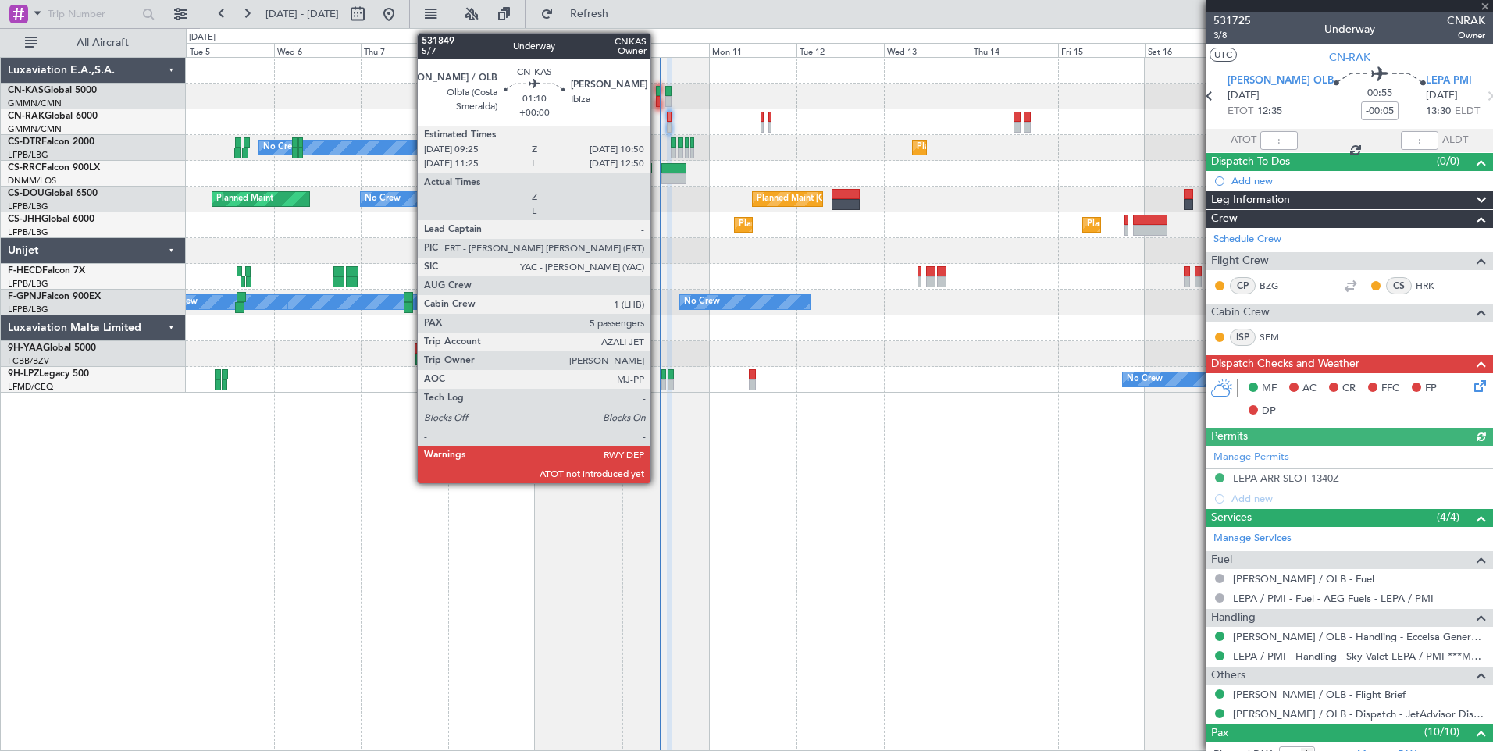
scroll to position [6, 0]
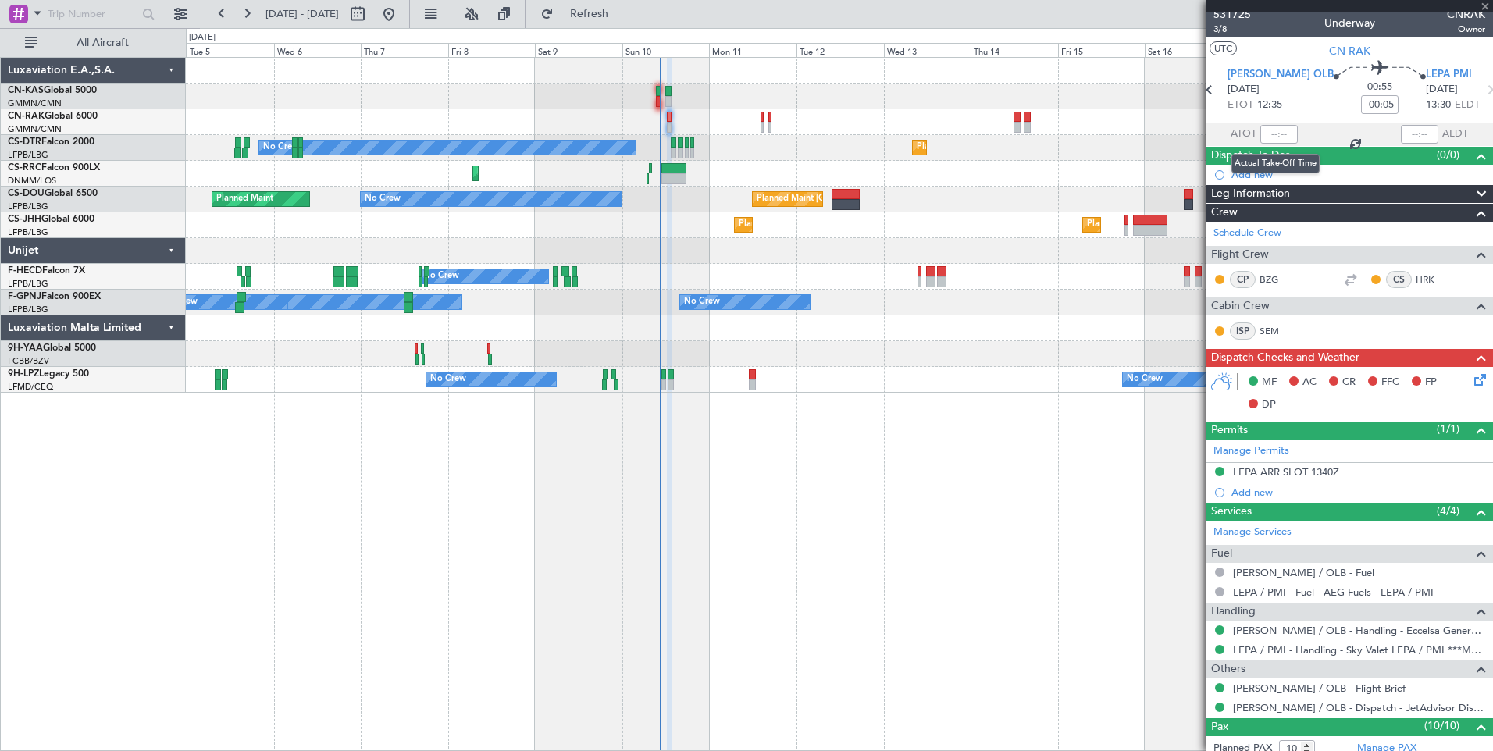
type input "5"
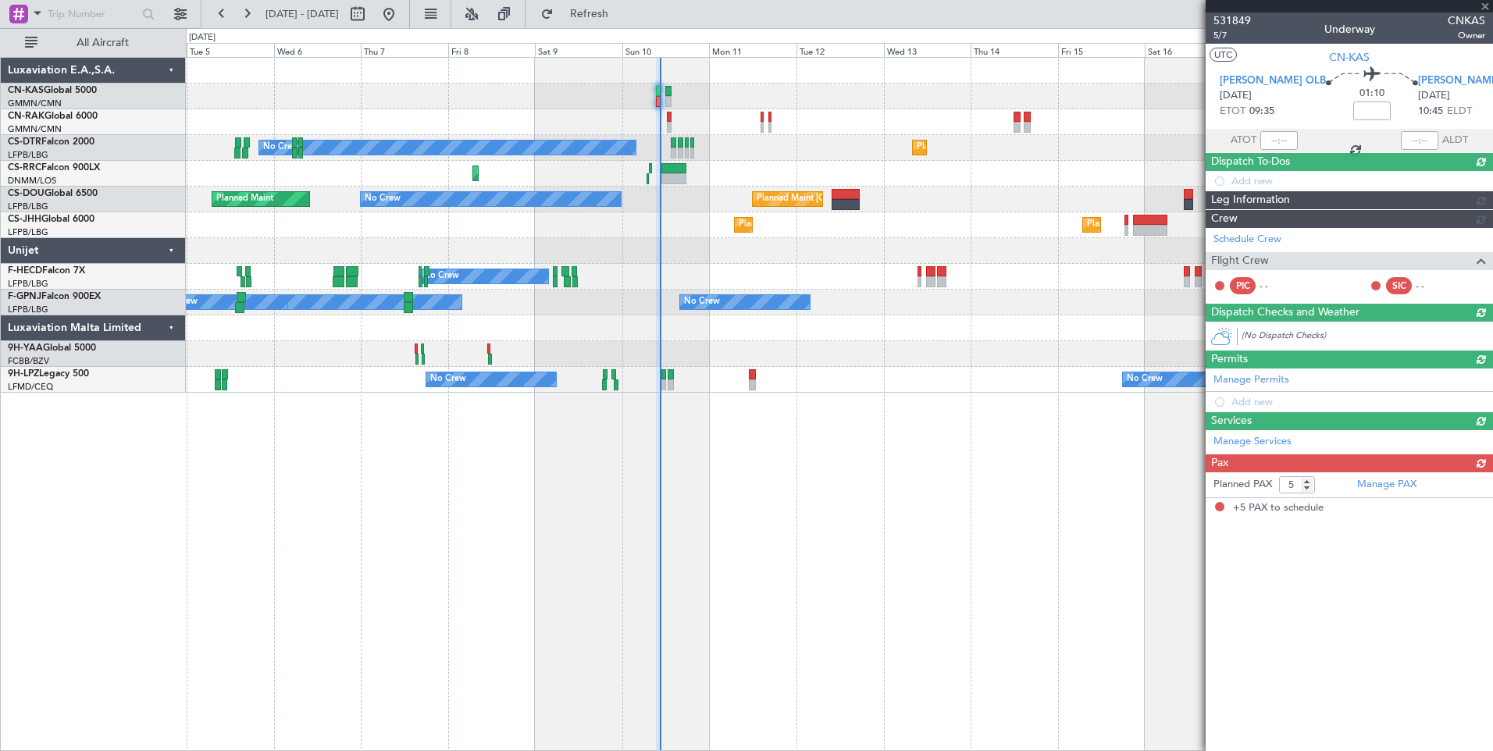
scroll to position [0, 0]
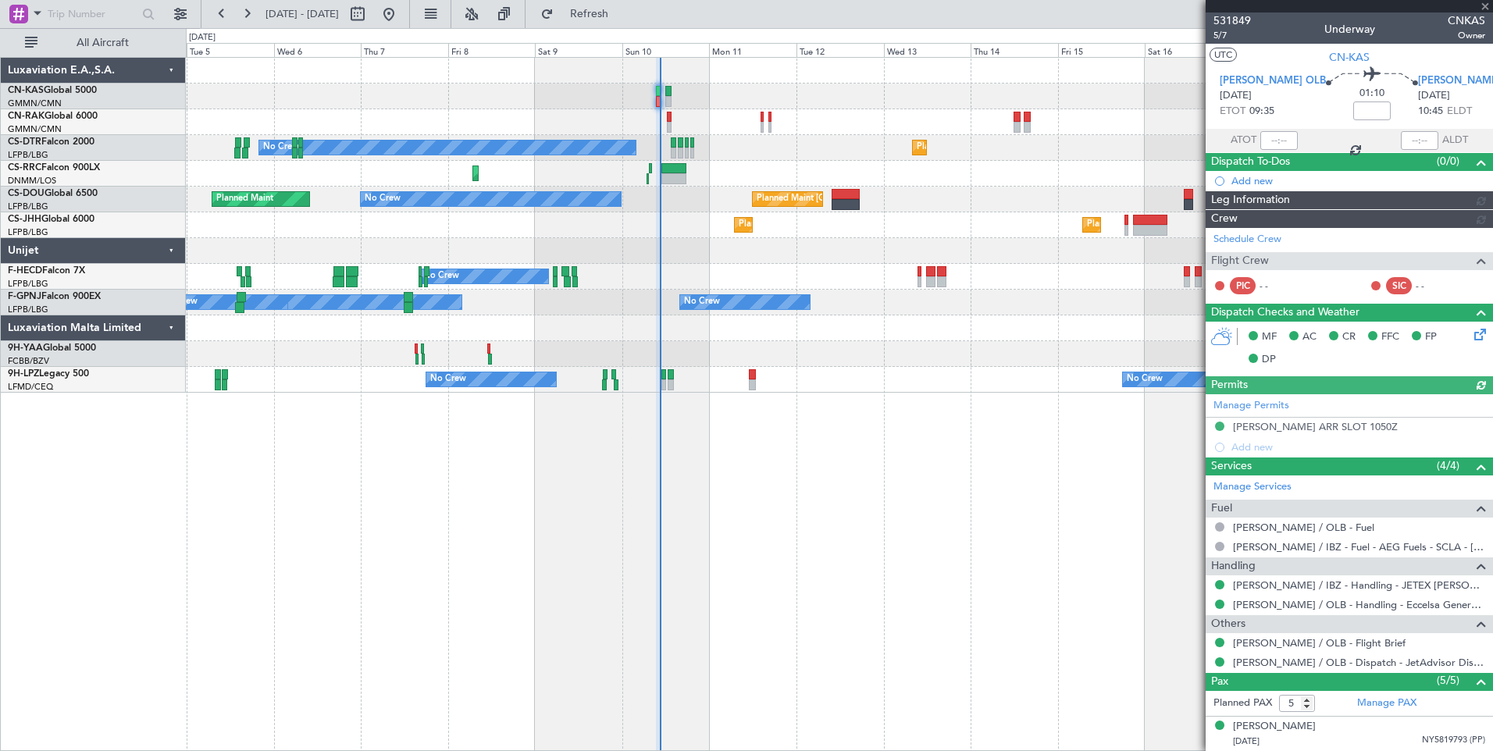
type input "[PERSON_NAME] ([PERSON_NAME])"
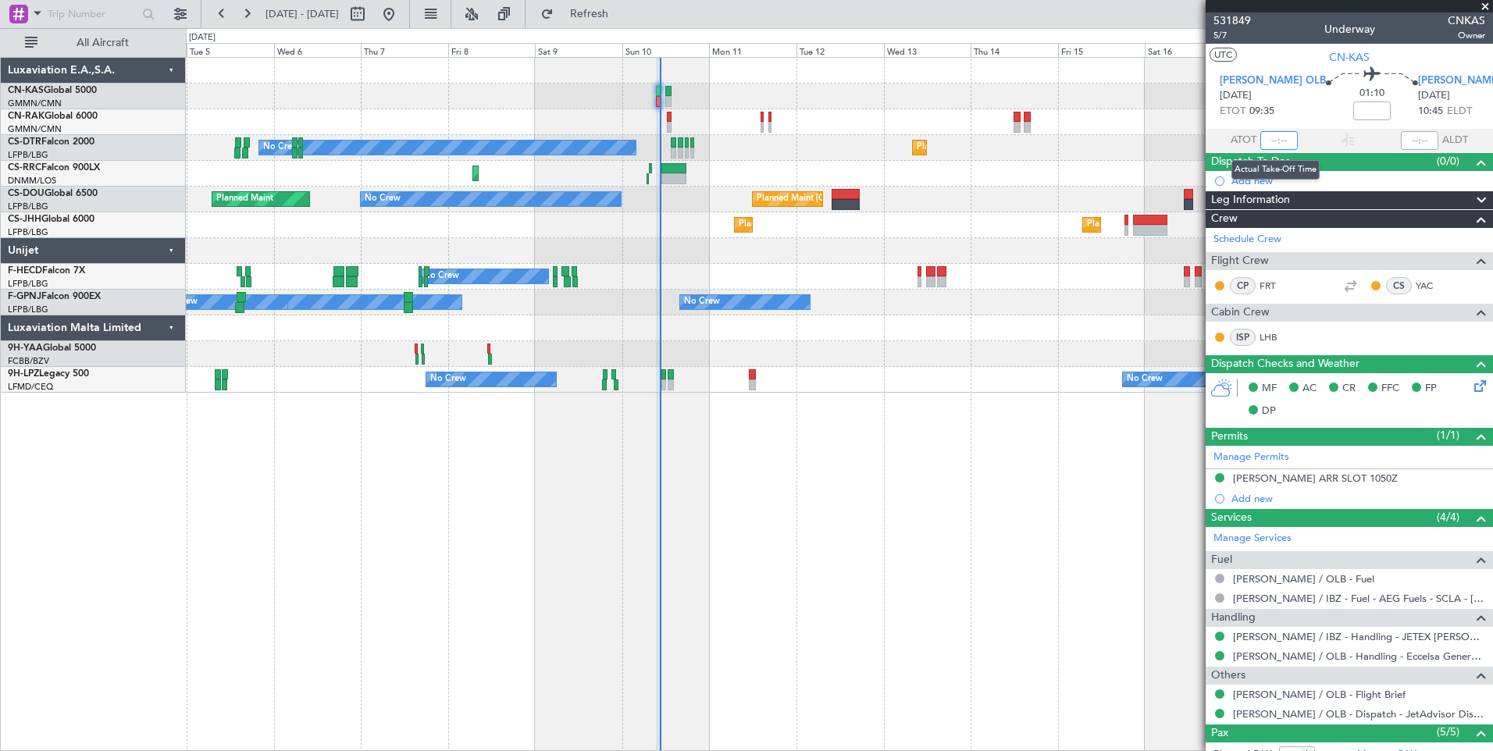
click at [1271, 142] on input "text" at bounding box center [1279, 140] width 37 height 19
type input "09:36"
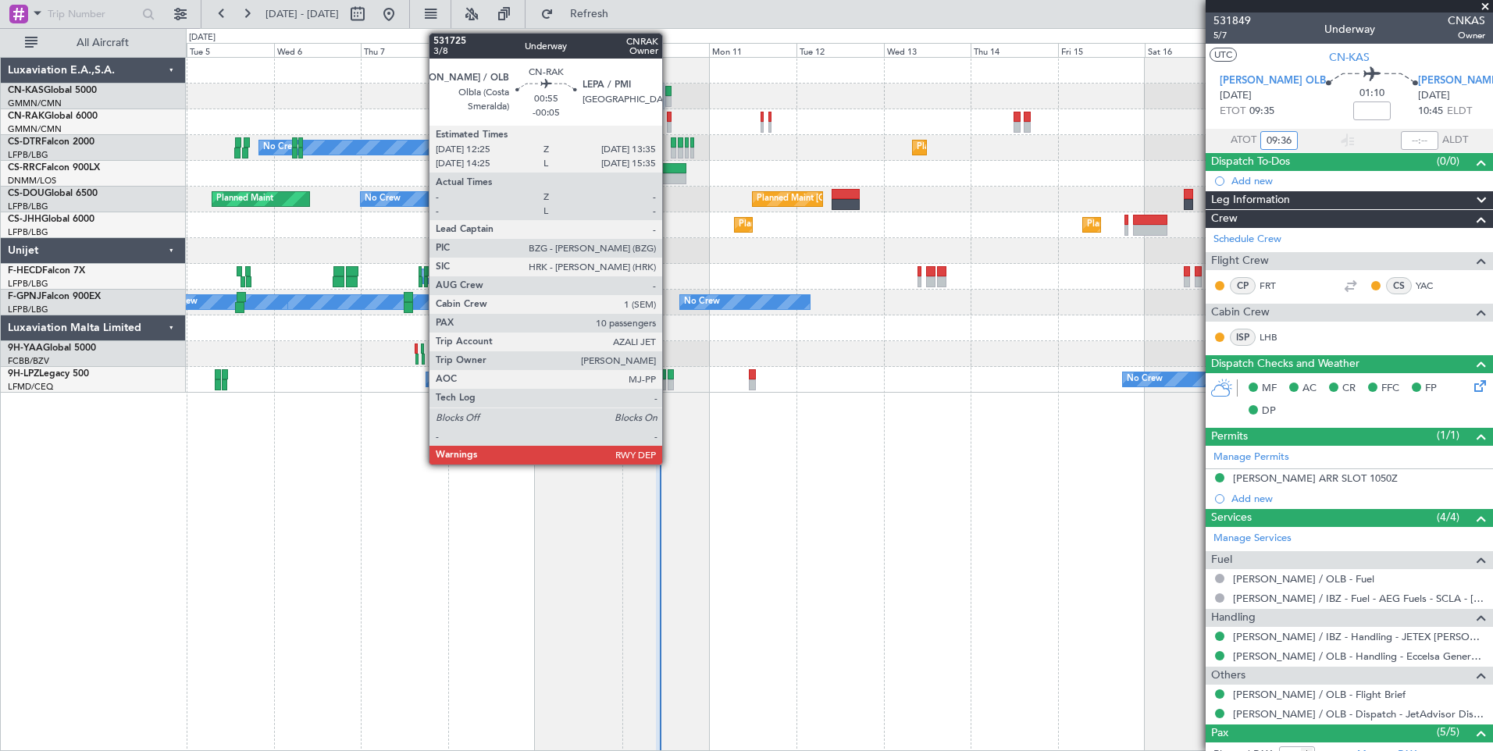
click at [669, 124] on div at bounding box center [669, 127] width 5 height 11
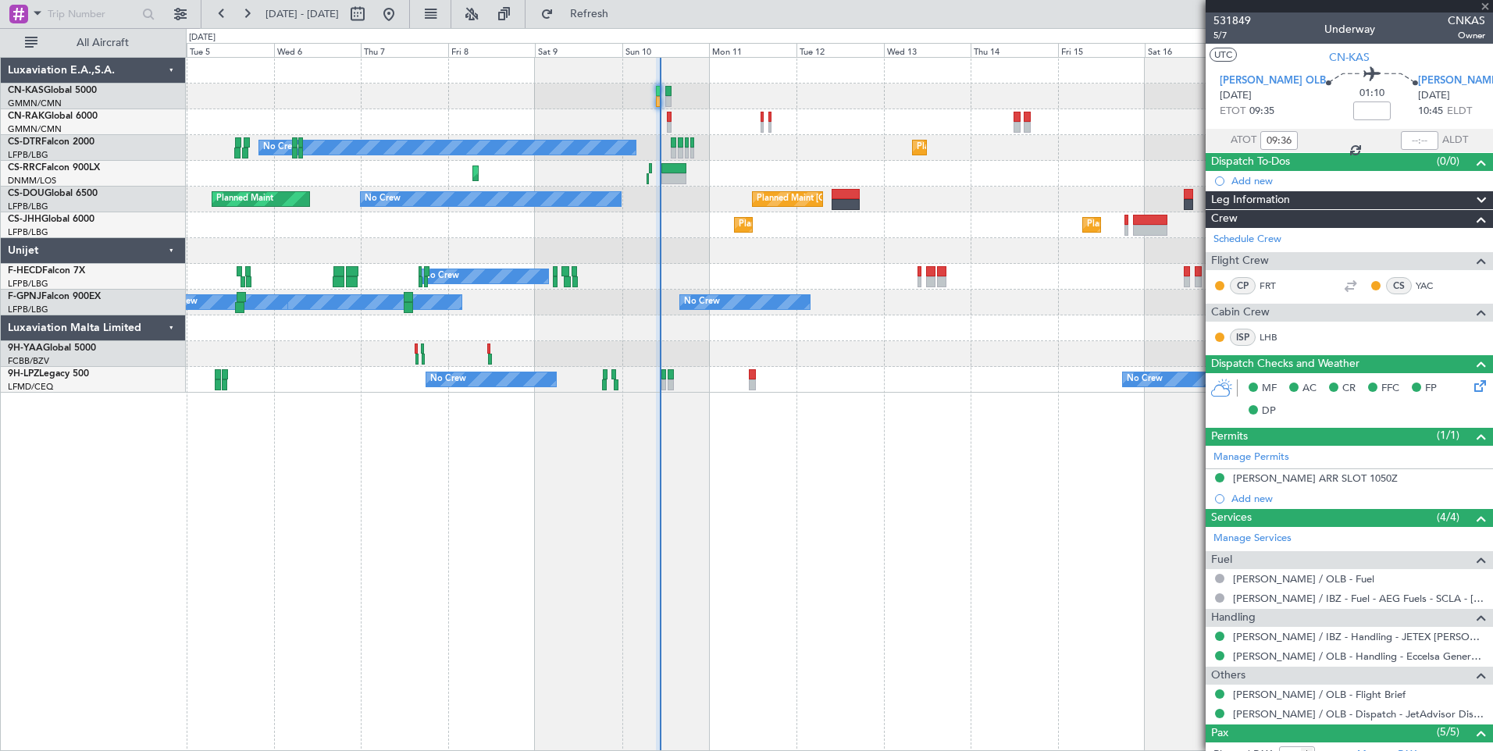
type input "-00:05"
type input "10"
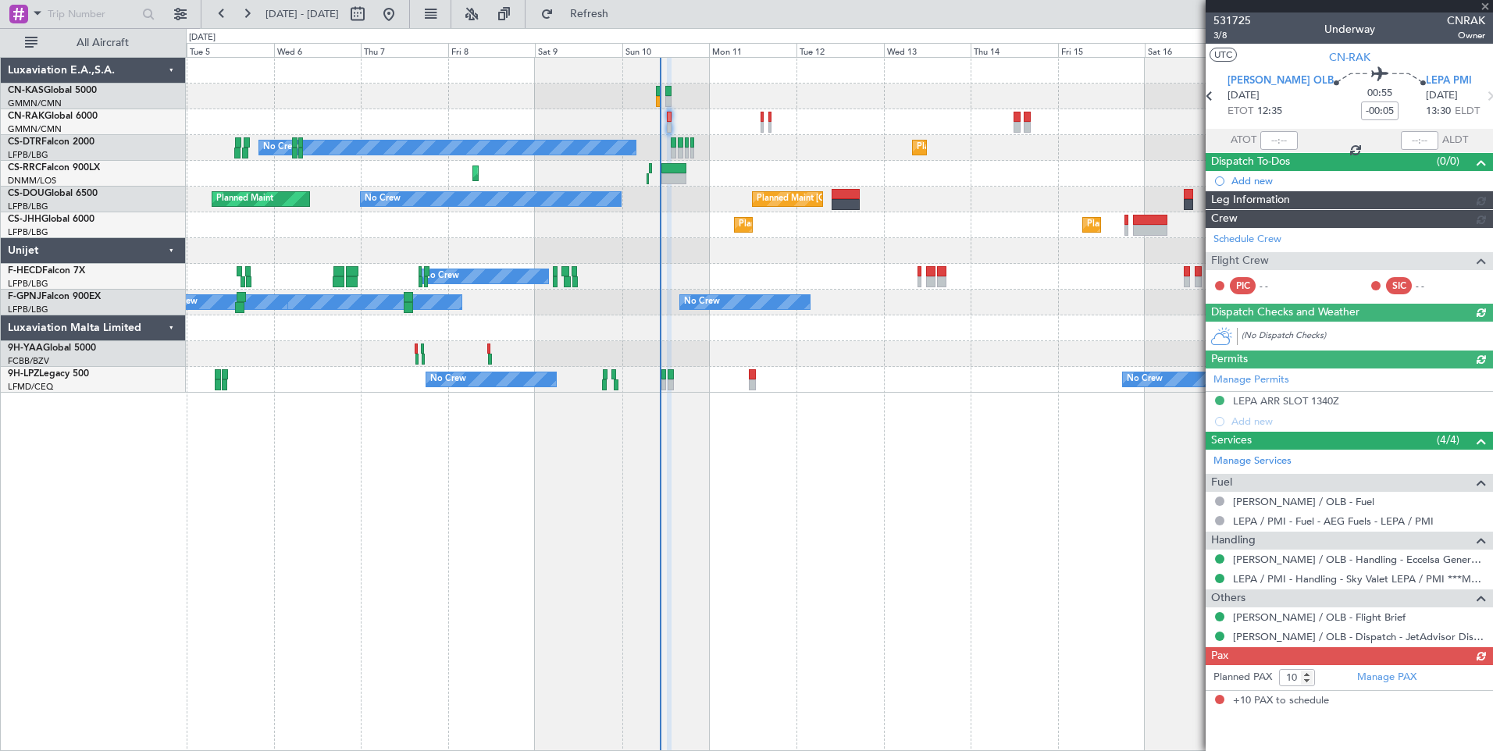
type input "[PERSON_NAME] ([PERSON_NAME])"
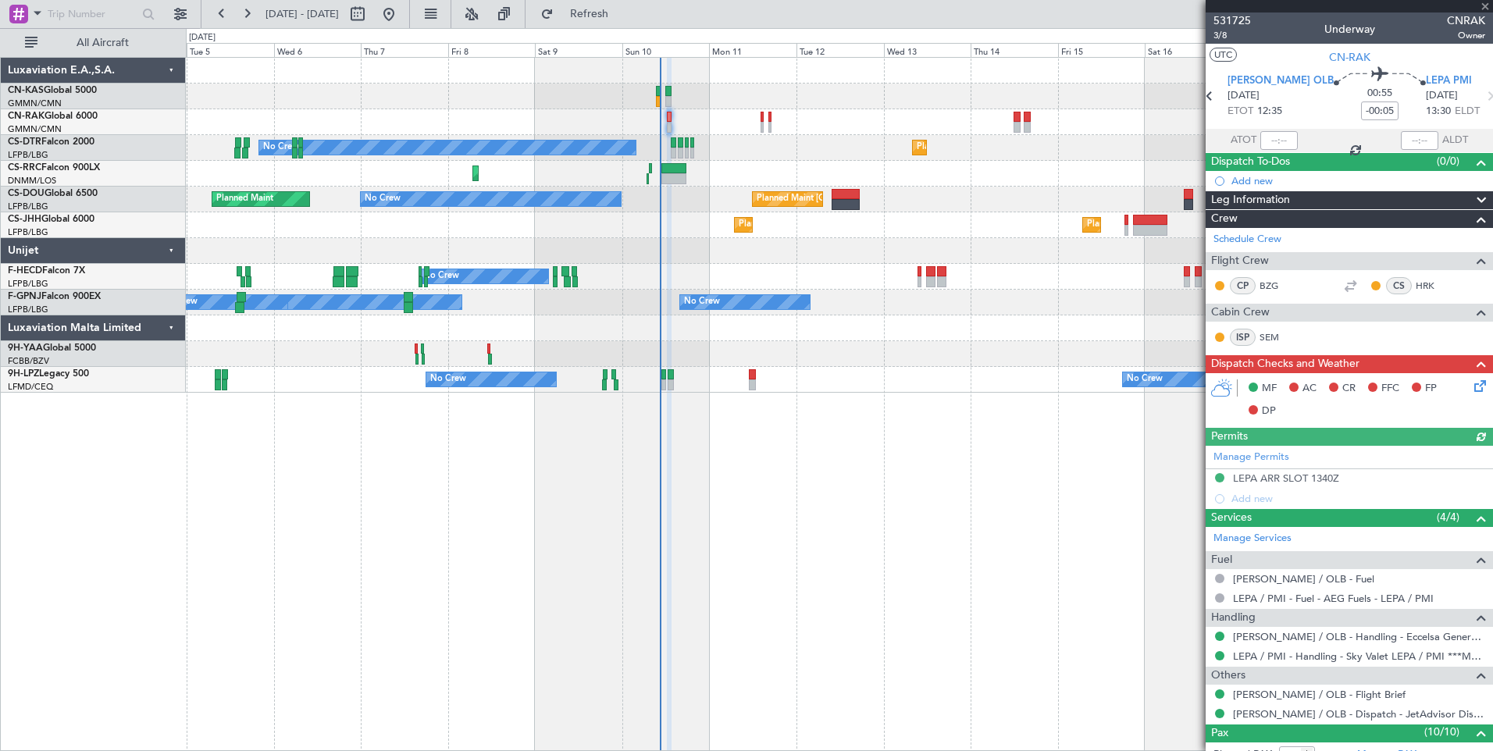
click at [1471, 384] on icon at bounding box center [1477, 383] width 12 height 12
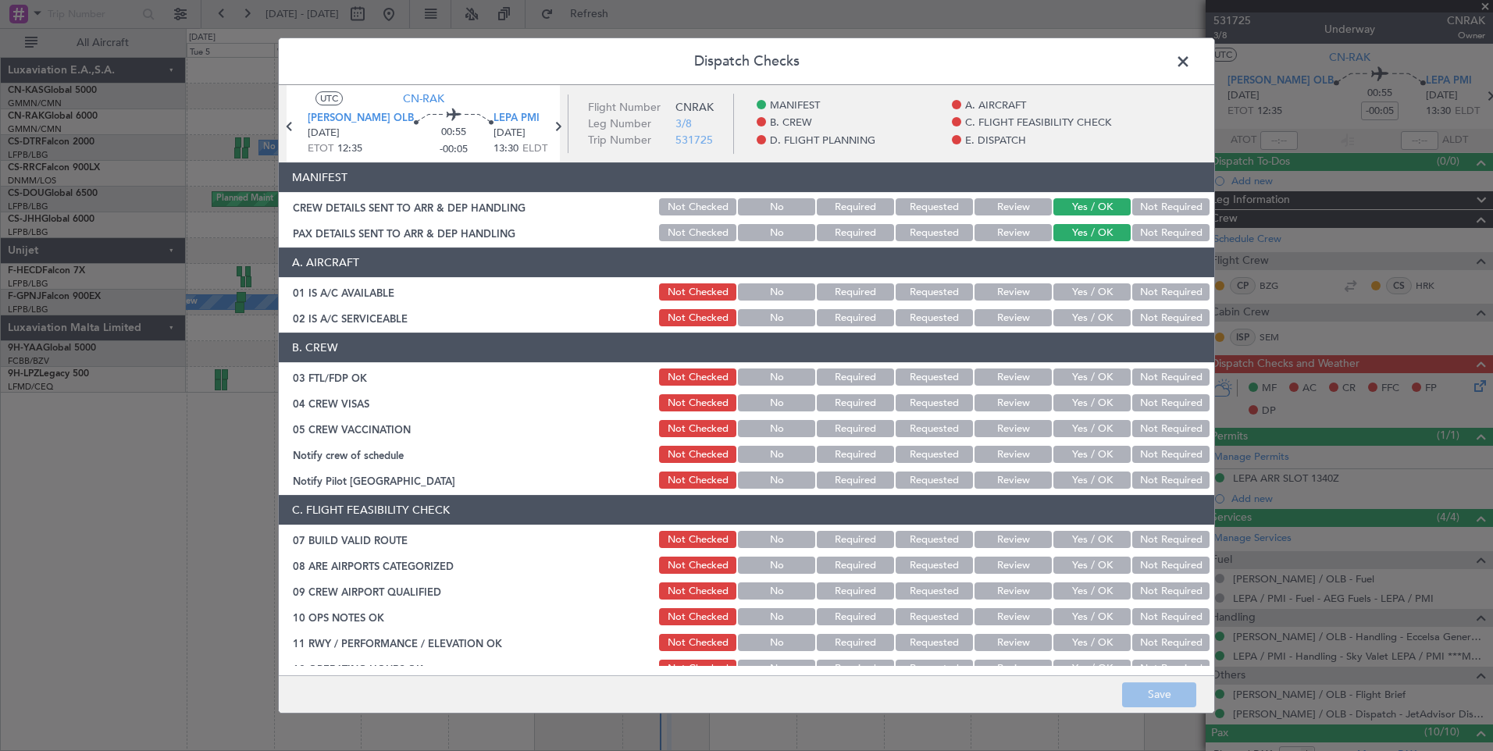
click at [1171, 472] on button "Not Required" at bounding box center [1170, 480] width 77 height 17
click at [1078, 291] on button "Yes / OK" at bounding box center [1092, 292] width 77 height 17
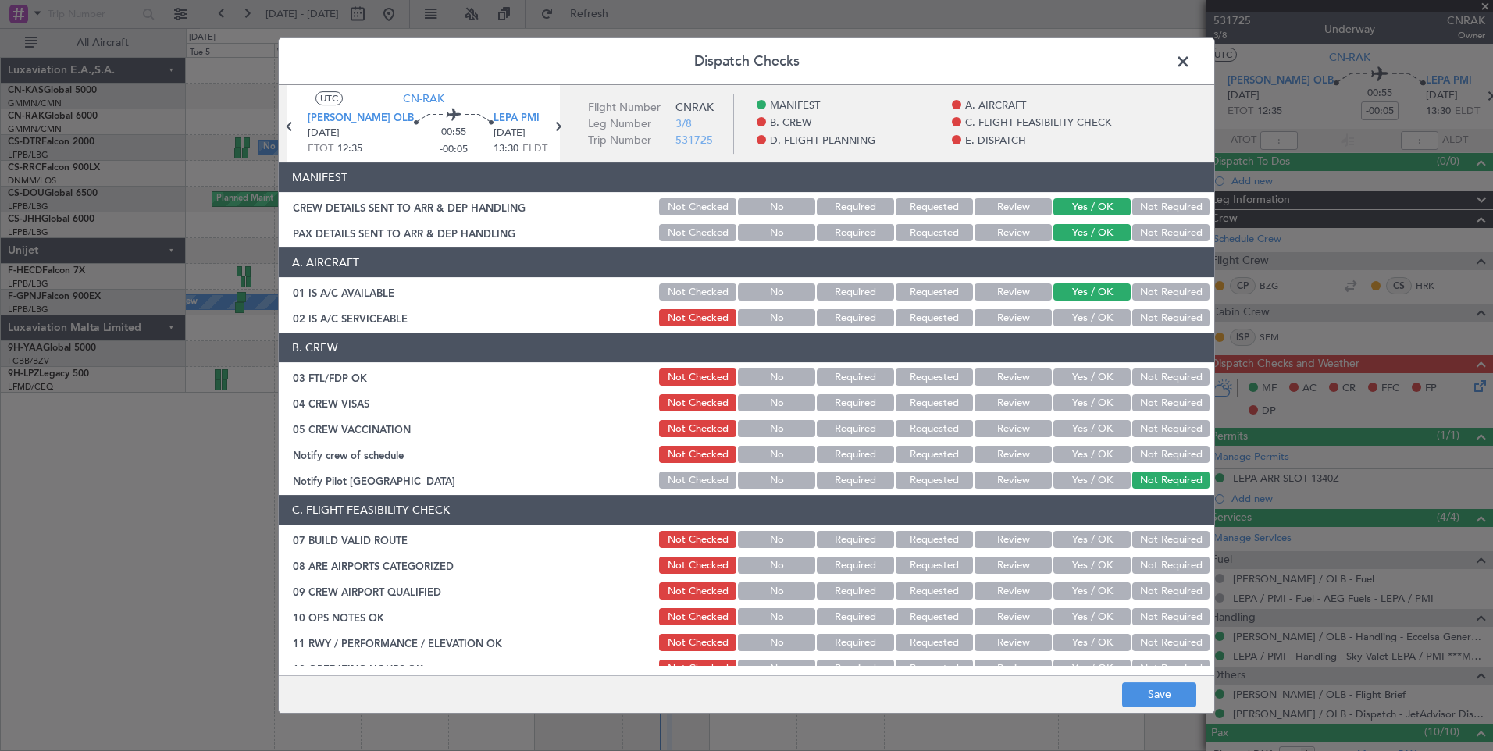
click at [1078, 317] on button "Yes / OK" at bounding box center [1092, 317] width 77 height 17
click at [1075, 378] on button "Yes / OK" at bounding box center [1092, 377] width 77 height 17
click at [1075, 408] on button "Yes / OK" at bounding box center [1092, 402] width 77 height 17
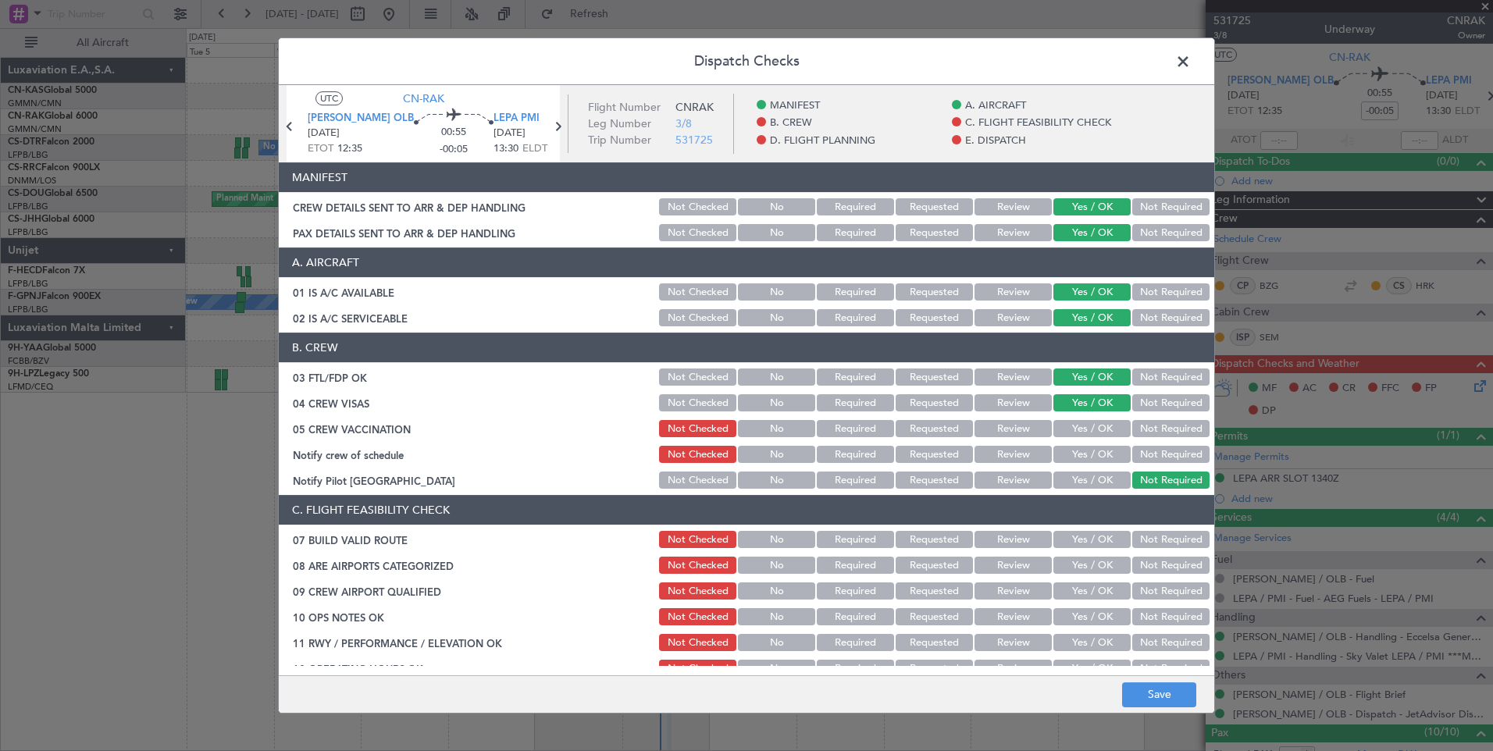
click at [1071, 439] on div "Yes / OK" at bounding box center [1090, 429] width 79 height 22
click at [1099, 426] on button "Yes / OK" at bounding box center [1092, 428] width 77 height 17
click at [1096, 457] on button "Yes / OK" at bounding box center [1092, 454] width 77 height 17
click at [1097, 544] on button "Yes / OK" at bounding box center [1092, 539] width 77 height 17
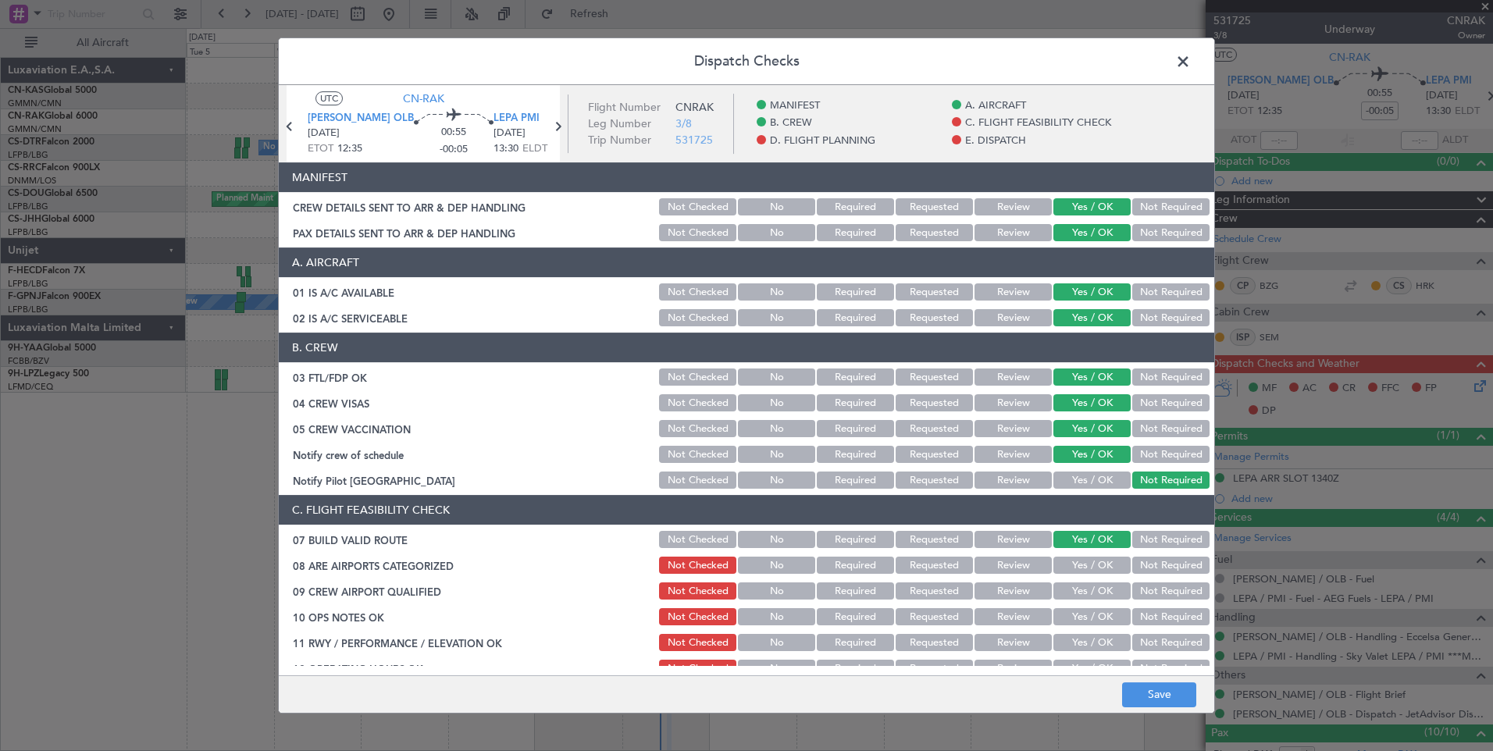
click at [1094, 575] on div "Yes / OK" at bounding box center [1090, 566] width 79 height 22
click at [1091, 601] on div "Yes / OK" at bounding box center [1090, 591] width 79 height 22
click at [1104, 572] on button "Yes / OK" at bounding box center [1092, 565] width 77 height 17
click at [1100, 588] on button "Yes / OK" at bounding box center [1092, 591] width 77 height 17
click at [1093, 626] on button "Yes / OK" at bounding box center [1092, 616] width 77 height 17
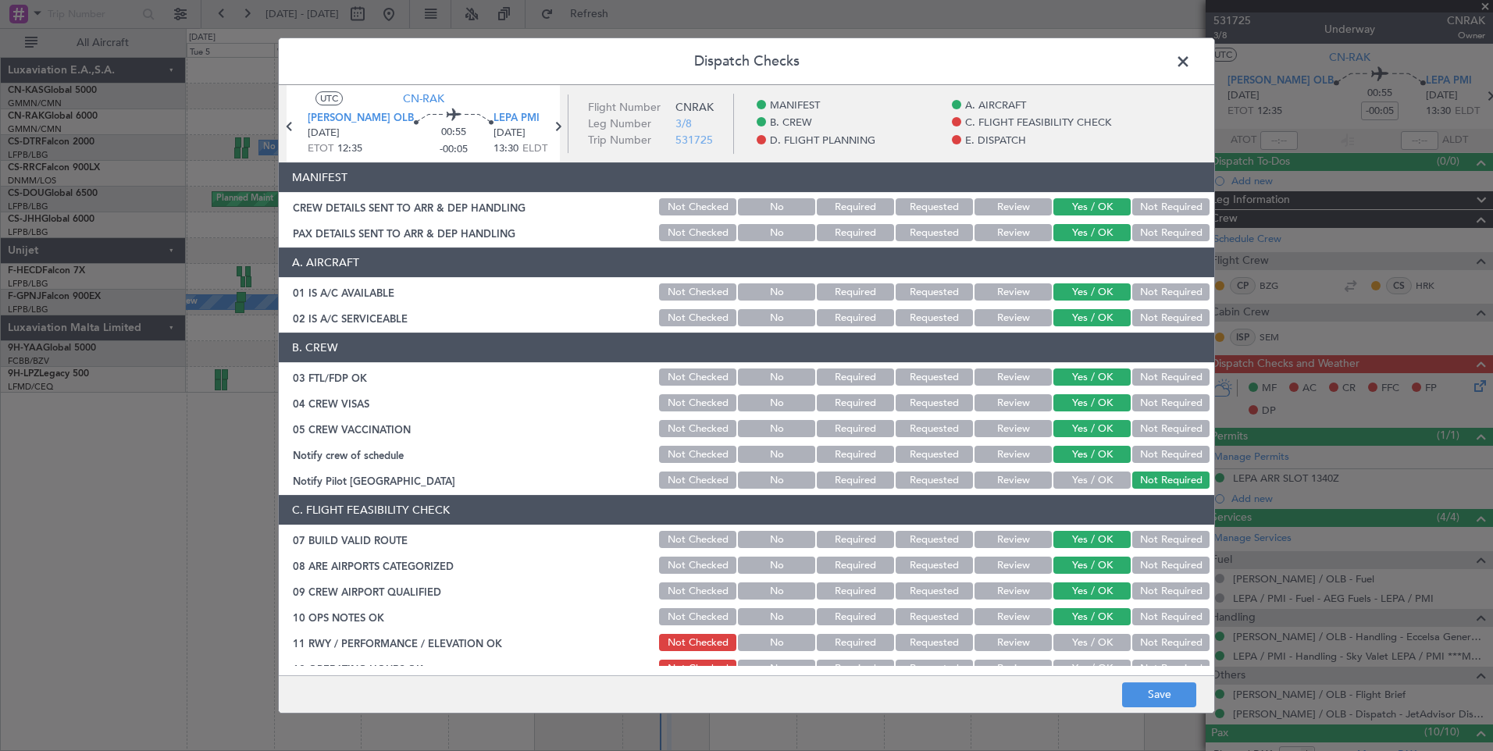
click at [1093, 652] on div "Yes / OK" at bounding box center [1090, 643] width 79 height 22
click at [1100, 635] on button "Yes / OK" at bounding box center [1092, 642] width 77 height 17
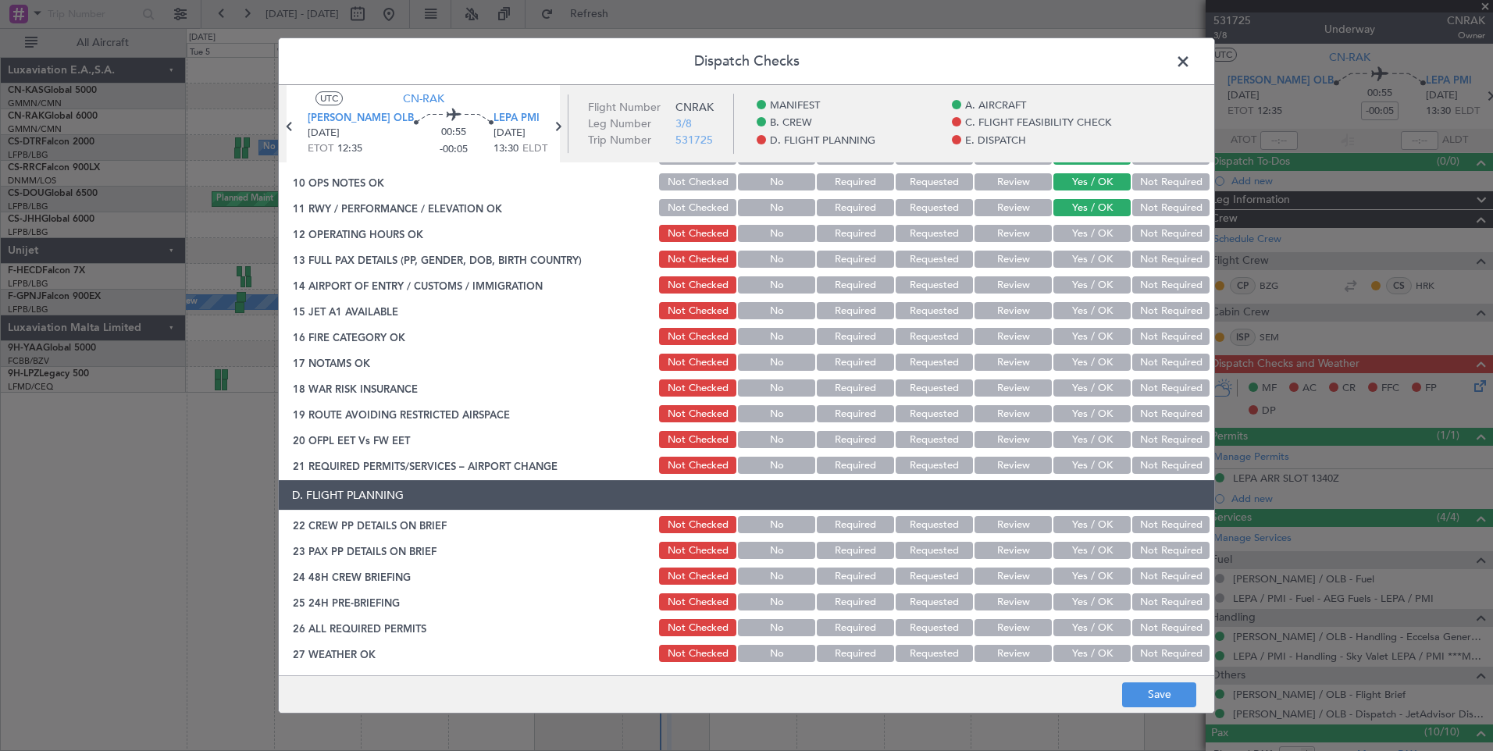
scroll to position [437, 0]
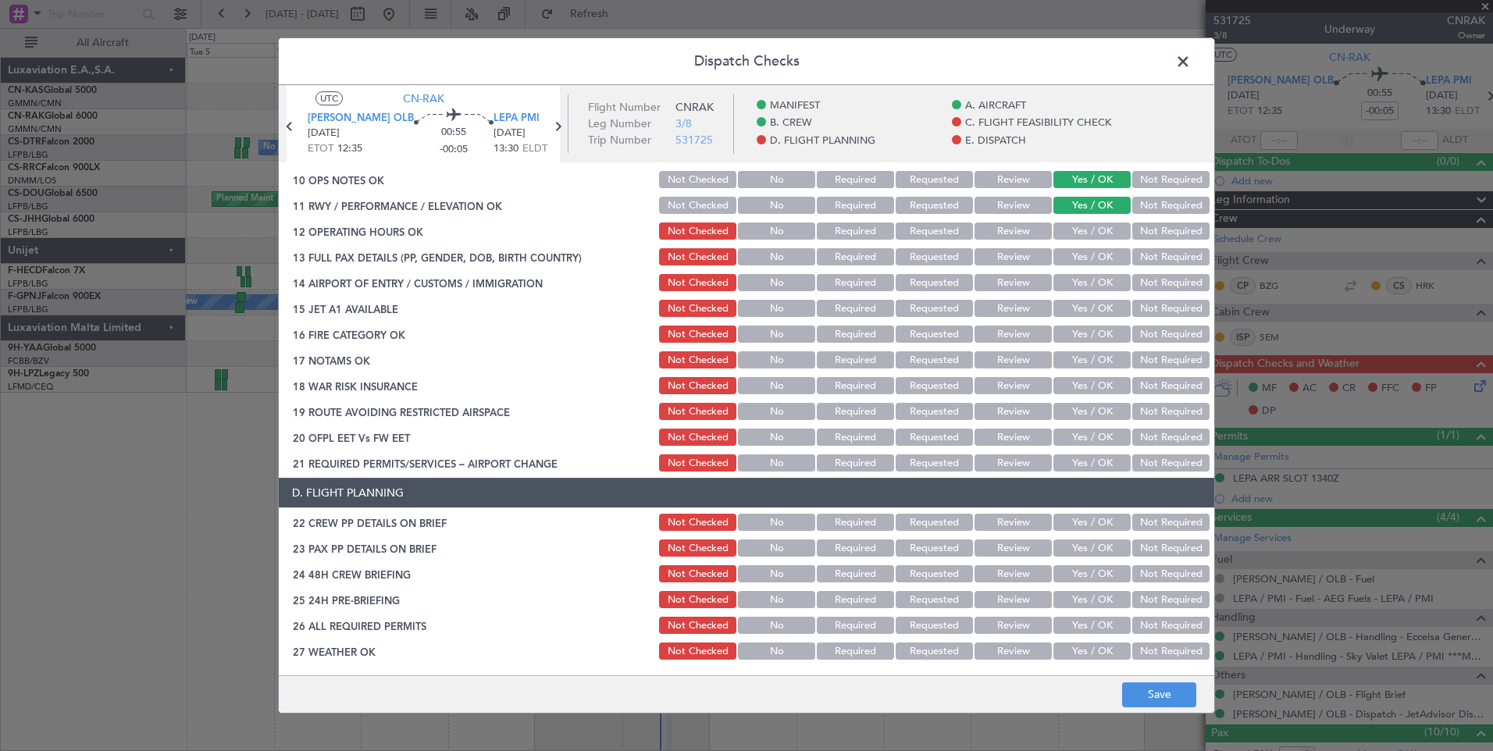
click at [1097, 235] on button "Yes / OK" at bounding box center [1092, 231] width 77 height 17
click at [1098, 259] on button "Yes / OK" at bounding box center [1092, 256] width 77 height 17
click at [1097, 285] on button "Yes / OK" at bounding box center [1092, 282] width 77 height 17
click at [1091, 324] on div "Yes / OK" at bounding box center [1090, 334] width 79 height 22
click at [1097, 308] on button "Yes / OK" at bounding box center [1092, 308] width 77 height 17
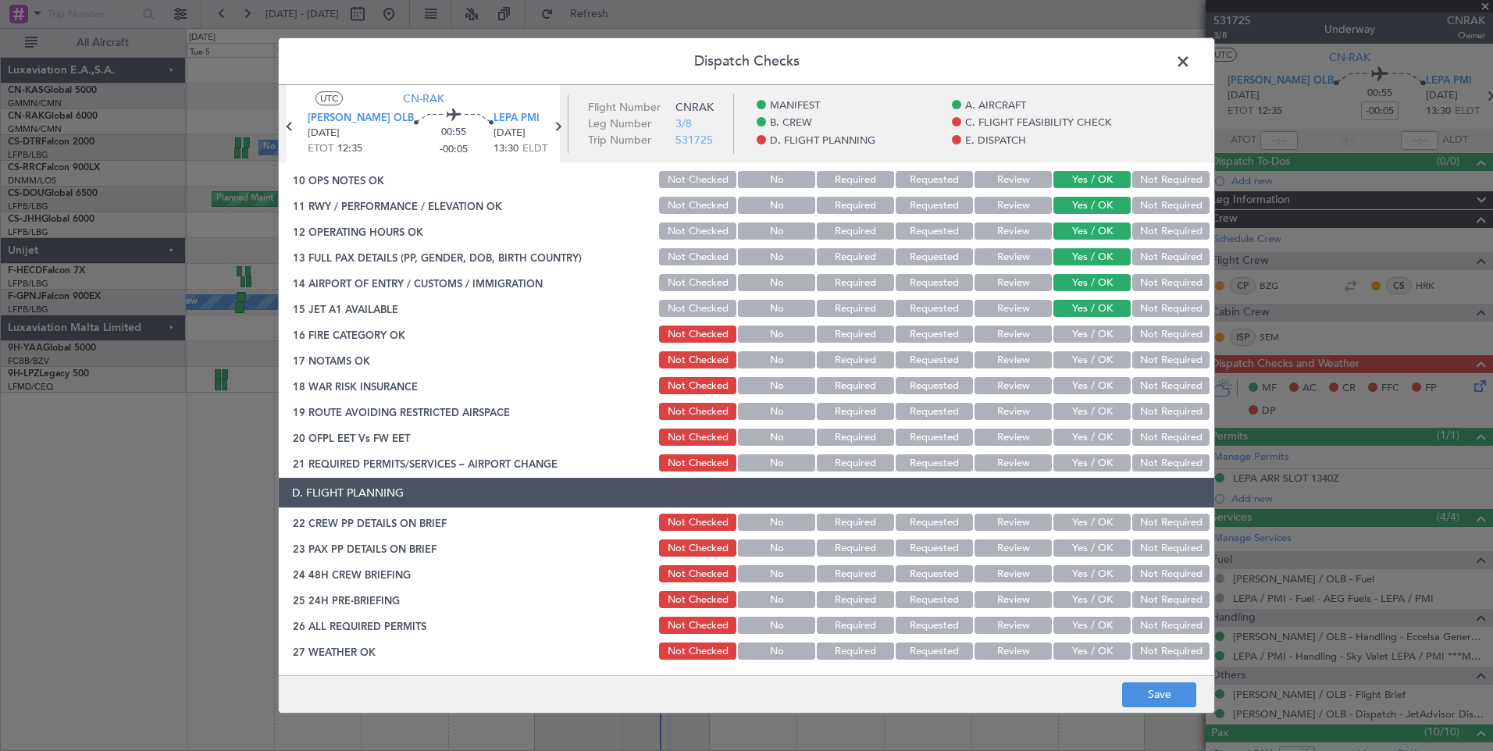
click at [1100, 327] on button "Yes / OK" at bounding box center [1092, 334] width 77 height 17
click at [1102, 360] on button "Yes / OK" at bounding box center [1092, 359] width 77 height 17
click at [1098, 389] on button "Yes / OK" at bounding box center [1092, 385] width 77 height 17
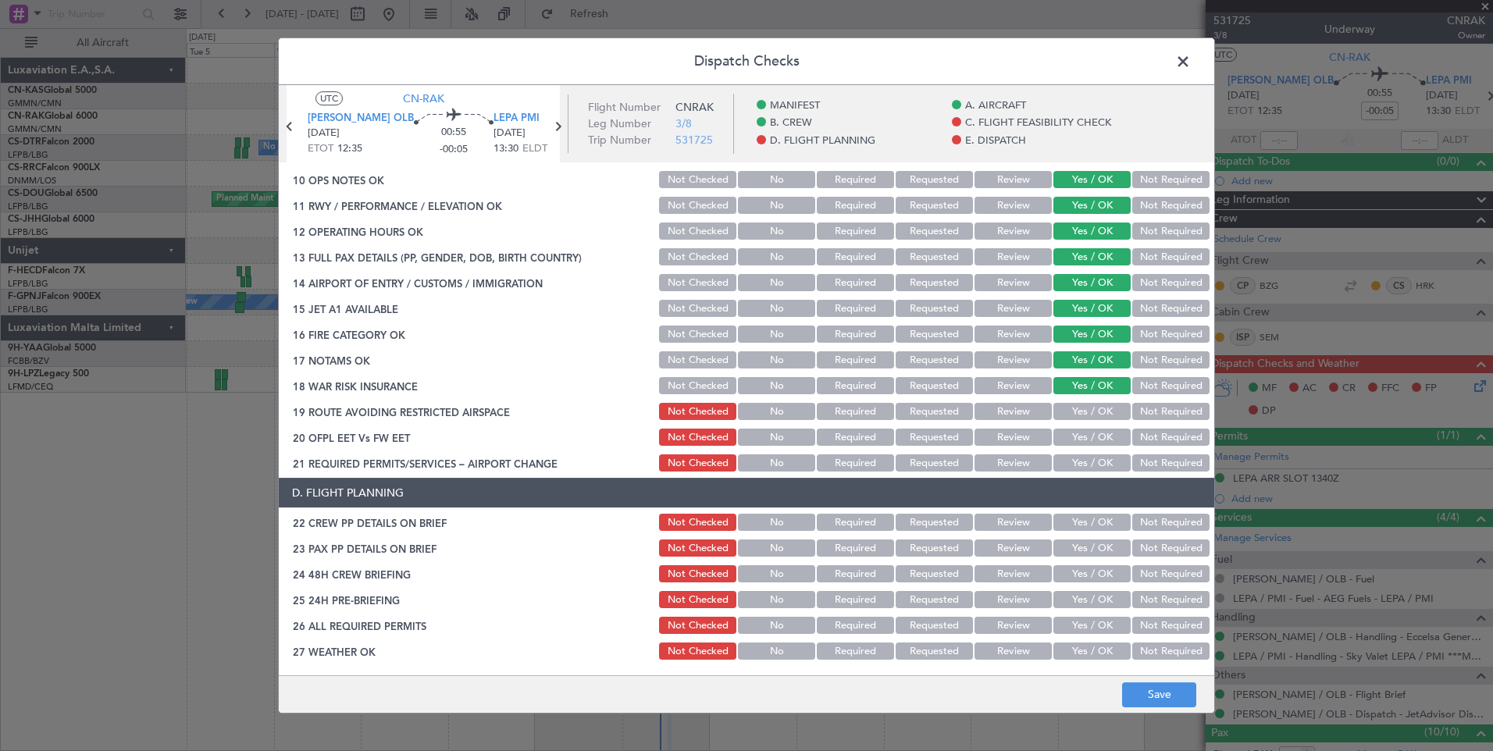
click at [1096, 409] on button "Yes / OK" at bounding box center [1092, 411] width 77 height 17
click at [1093, 433] on button "Yes / OK" at bounding box center [1092, 437] width 77 height 17
click at [1093, 455] on button "Yes / OK" at bounding box center [1092, 463] width 77 height 17
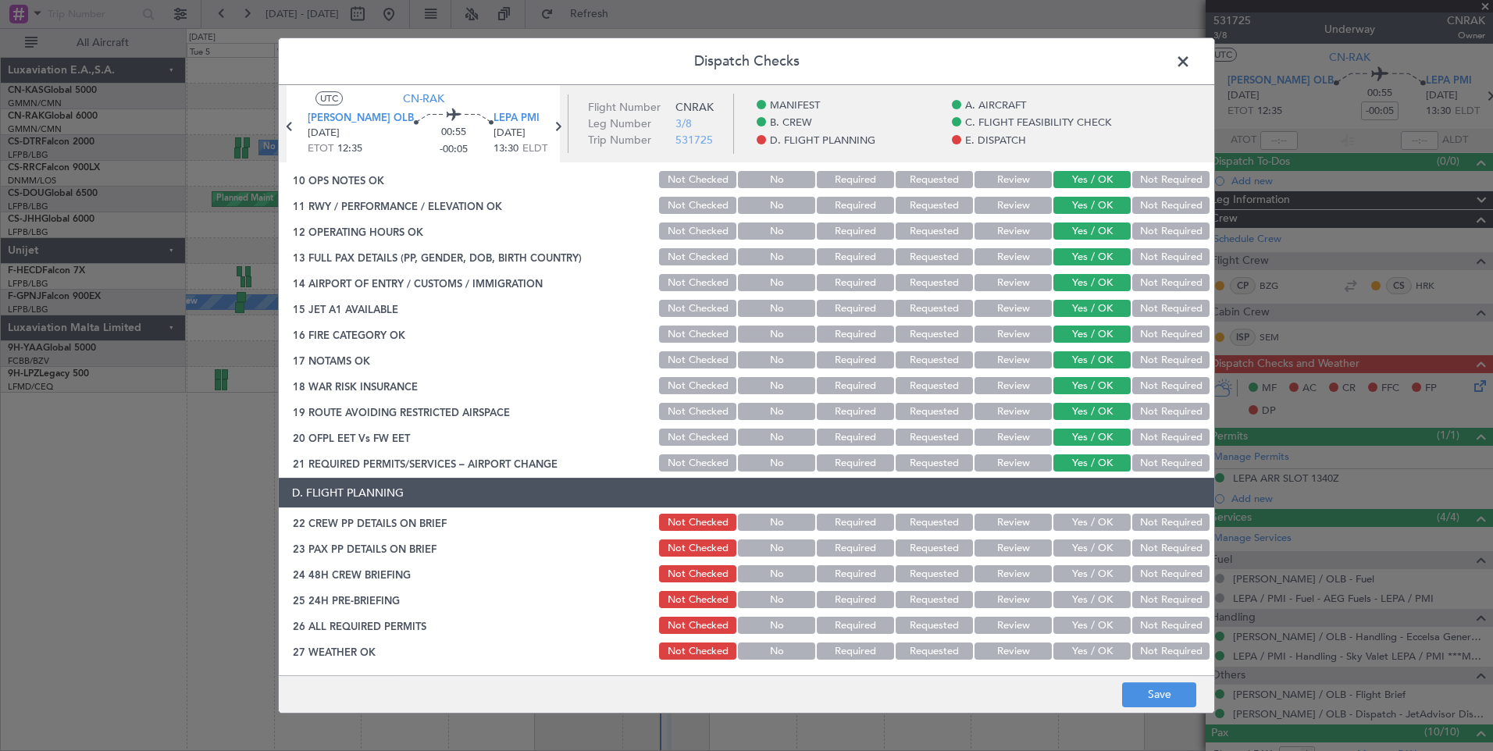
click at [1076, 519] on button "Yes / OK" at bounding box center [1092, 522] width 77 height 17
click at [1076, 551] on button "Yes / OK" at bounding box center [1092, 548] width 77 height 17
click at [1076, 570] on button "Yes / OK" at bounding box center [1092, 573] width 77 height 17
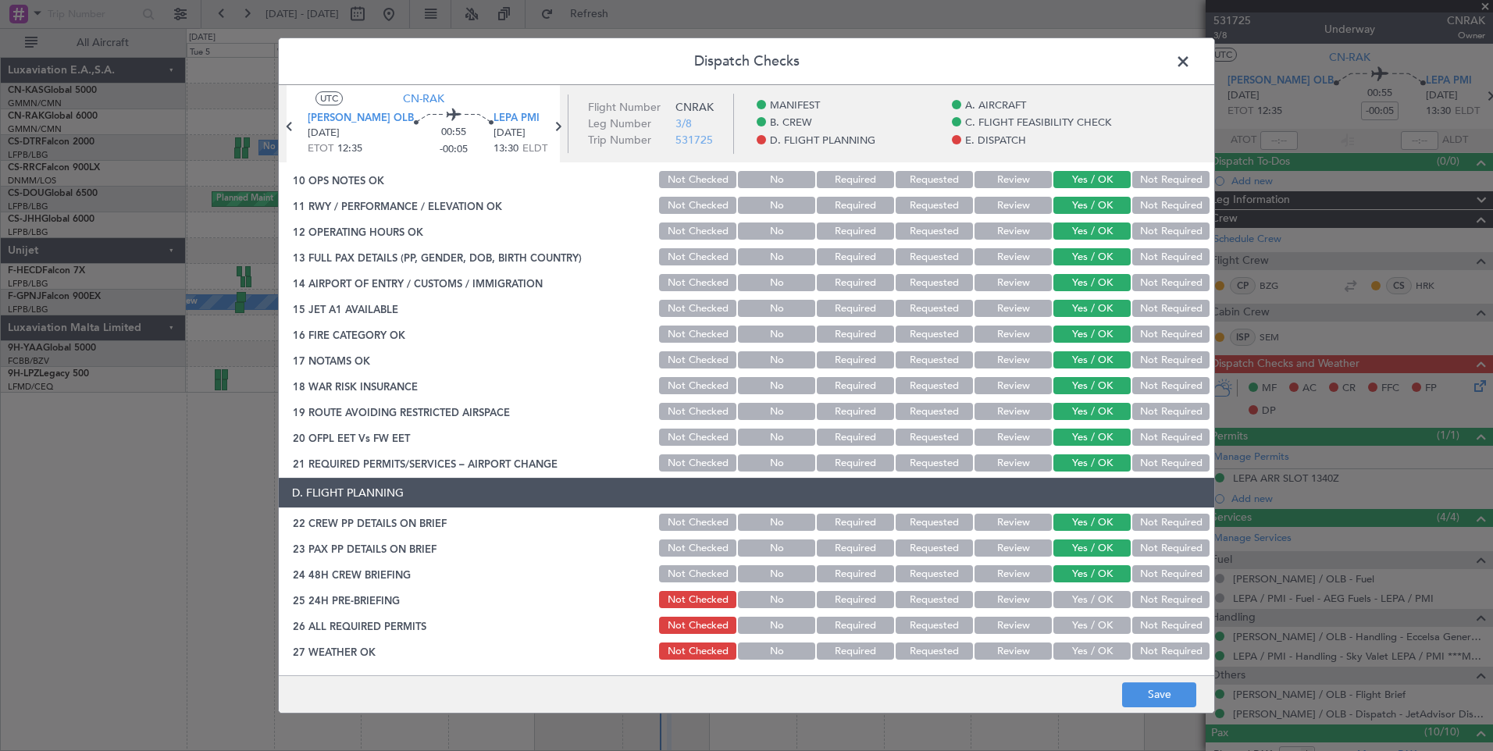
click at [1076, 591] on div "Yes / OK" at bounding box center [1090, 600] width 79 height 22
click at [1076, 606] on button "Yes / OK" at bounding box center [1092, 599] width 77 height 17
click at [1079, 627] on button "Yes / OK" at bounding box center [1092, 625] width 77 height 17
click at [1080, 645] on button "Yes / OK" at bounding box center [1092, 651] width 77 height 17
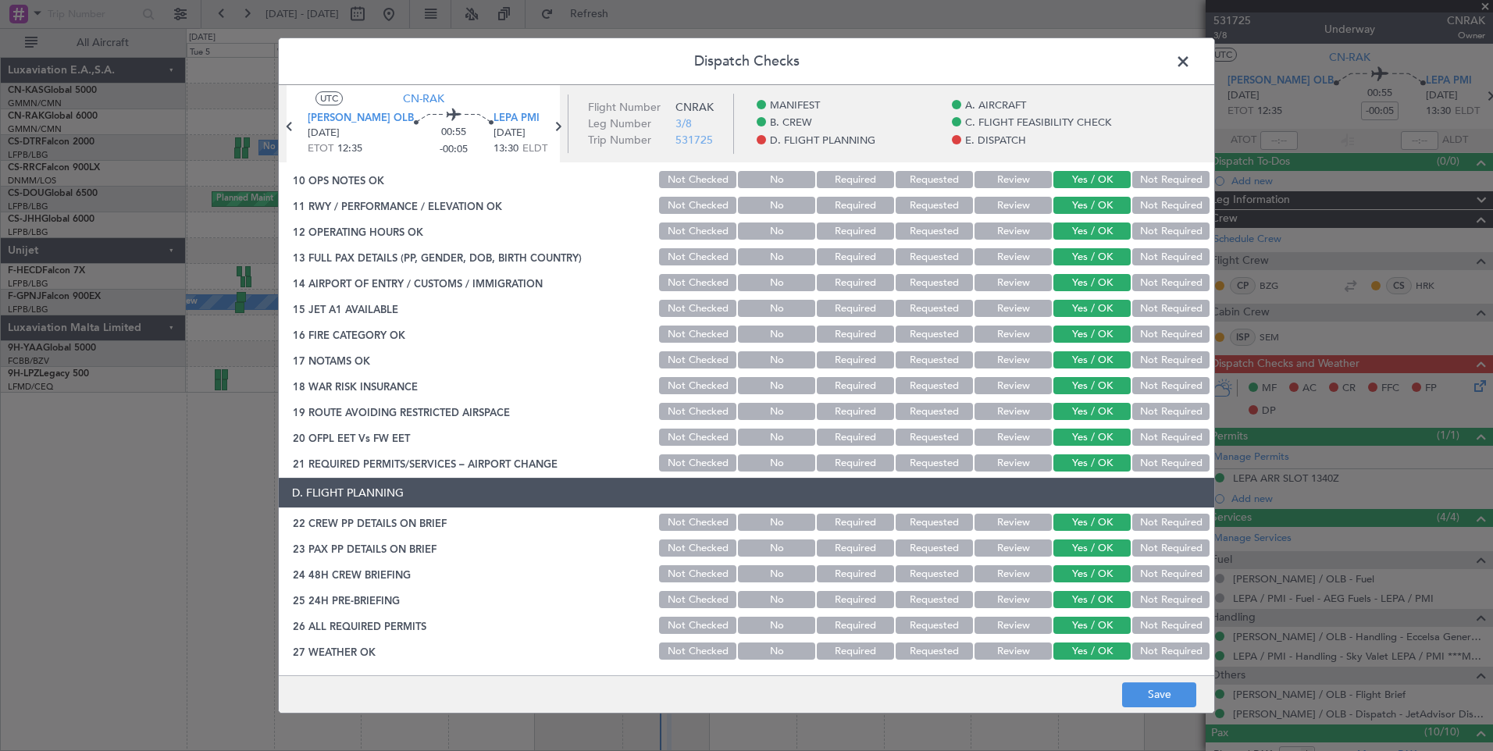
scroll to position [910, 0]
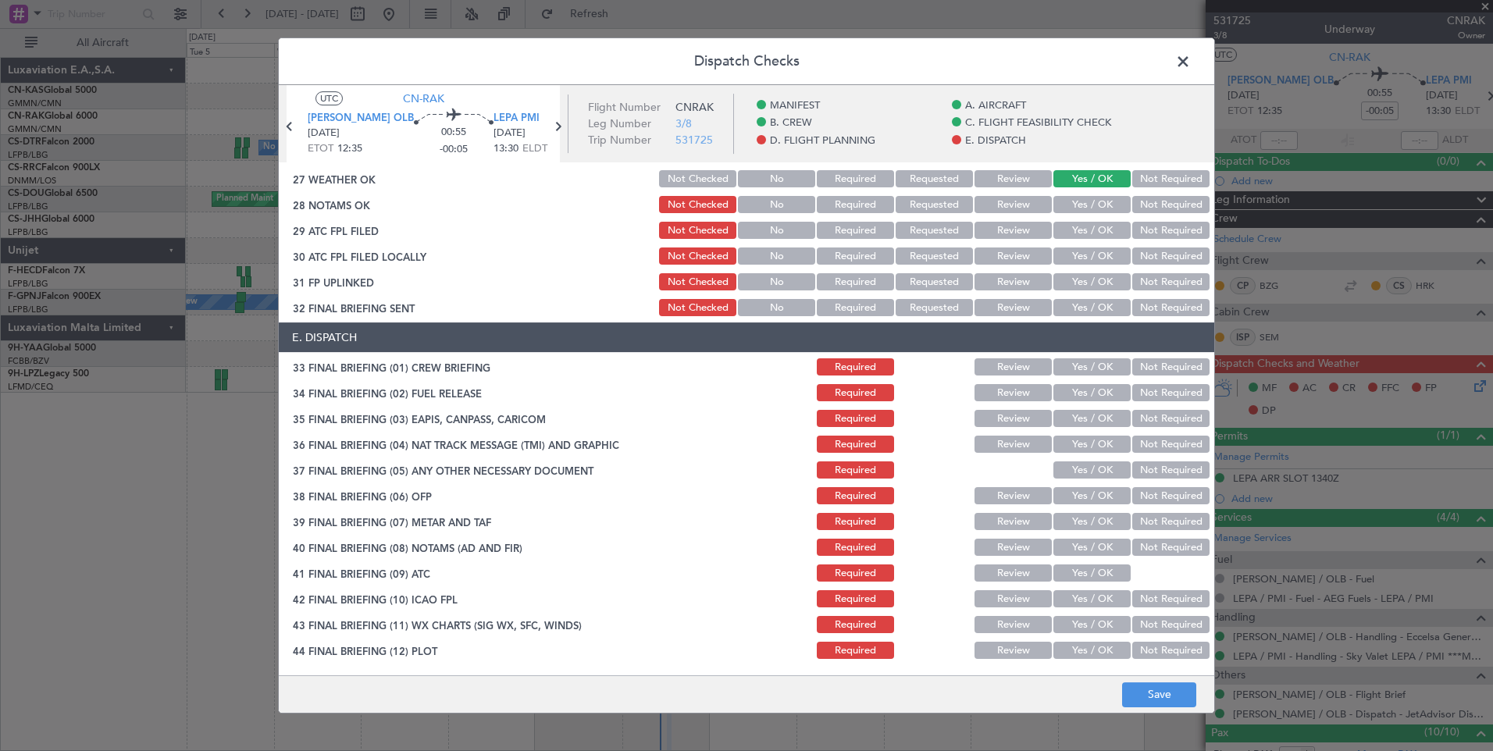
click at [1085, 209] on button "Yes / OK" at bounding box center [1092, 204] width 77 height 17
click at [1086, 235] on button "Yes / OK" at bounding box center [1092, 230] width 77 height 17
click at [1084, 259] on button "Yes / OK" at bounding box center [1092, 256] width 77 height 17
click at [1082, 280] on button "Yes / OK" at bounding box center [1092, 281] width 77 height 17
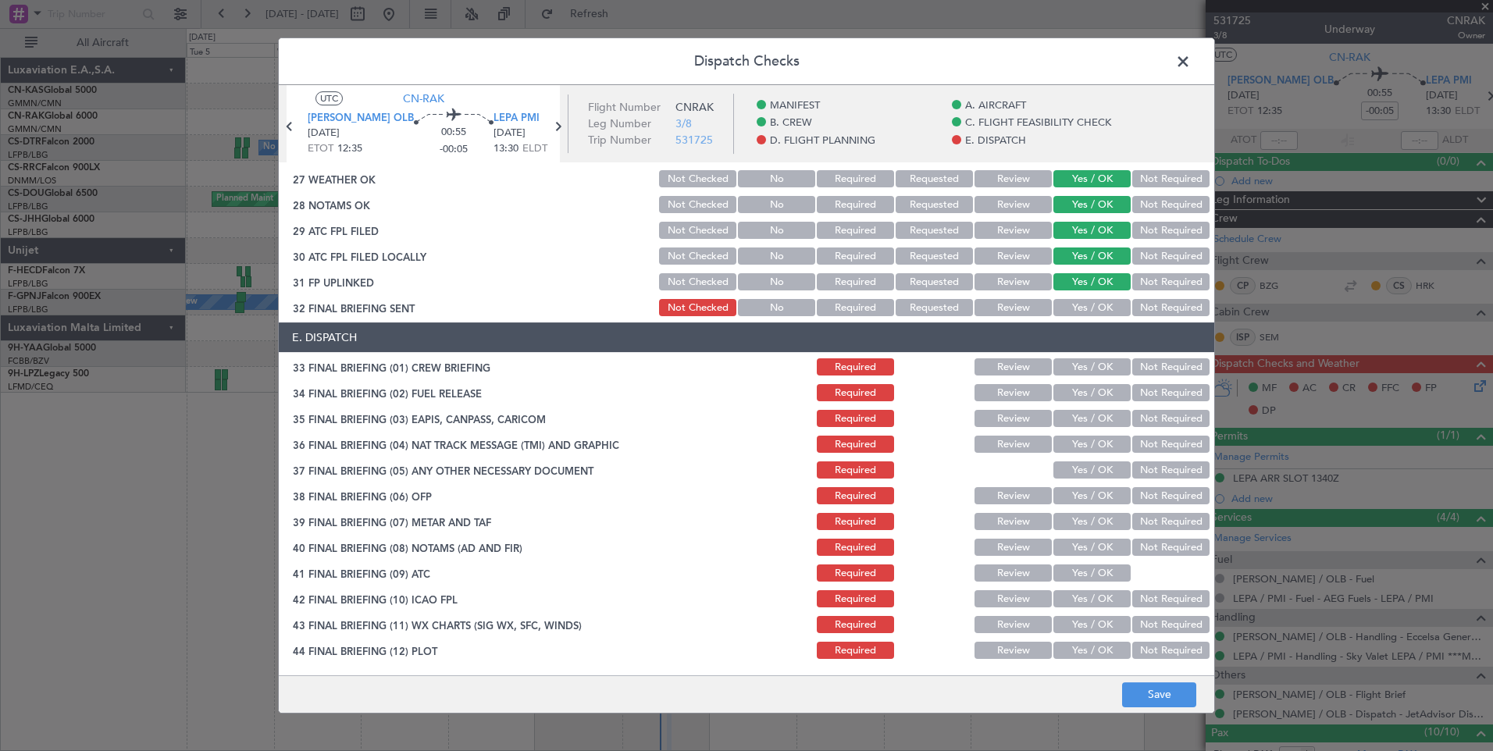
click at [1081, 298] on div "Yes / OK" at bounding box center [1090, 308] width 79 height 22
click at [1100, 308] on button "Yes / OK" at bounding box center [1092, 307] width 77 height 17
click at [1087, 361] on button "Yes / OK" at bounding box center [1092, 366] width 77 height 17
click at [1087, 403] on div "Yes / OK" at bounding box center [1090, 393] width 79 height 22
click at [1097, 390] on button "Yes / OK" at bounding box center [1092, 392] width 77 height 17
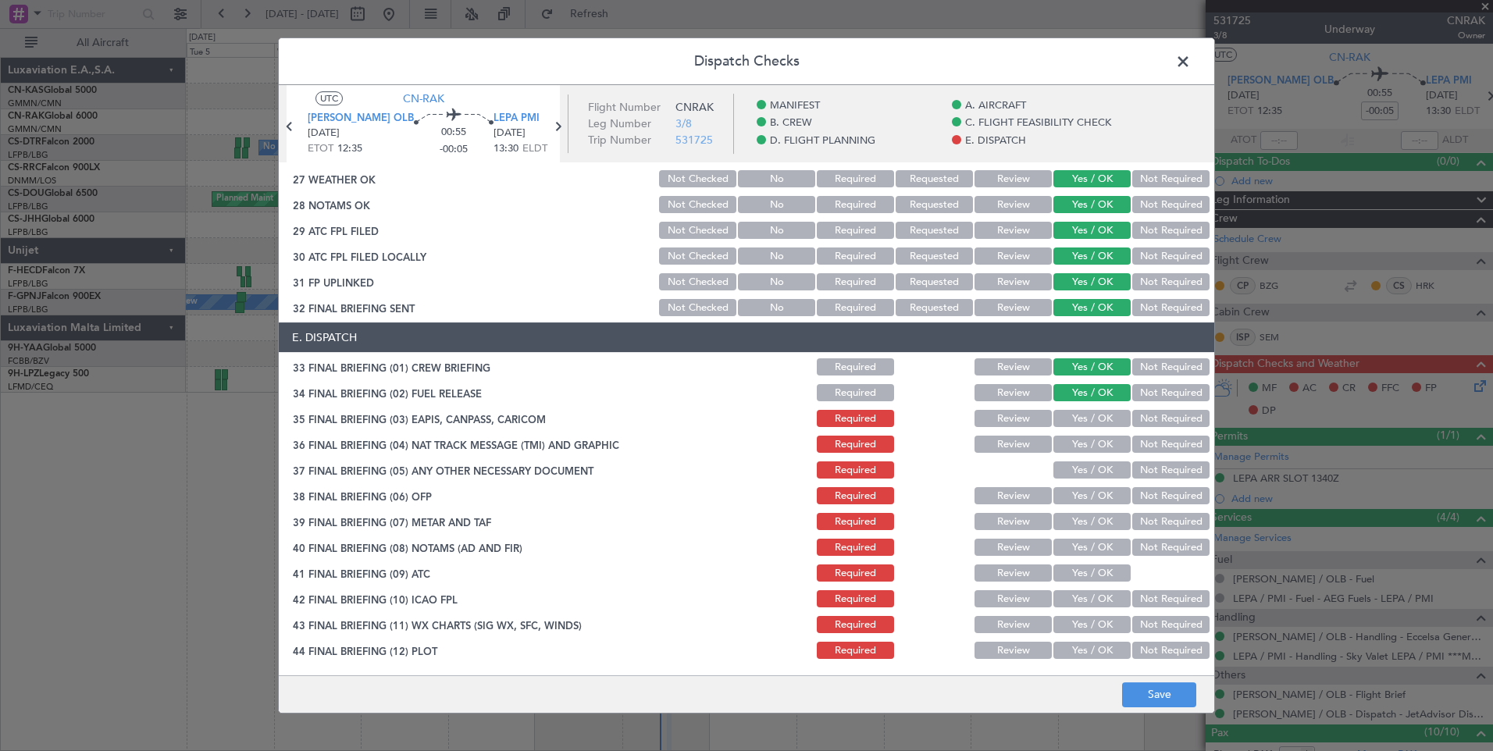
click at [1093, 423] on button "Yes / OK" at bounding box center [1092, 418] width 77 height 17
click at [1093, 457] on section "E. DISPATCH 33 FINAL BRIEFING (01) CREW BRIEFING Required Review Yes / OK Not R…" at bounding box center [747, 492] width 936 height 339
click at [1107, 443] on button "Yes / OK" at bounding box center [1092, 444] width 77 height 17
click at [1097, 473] on button "Yes / OK" at bounding box center [1092, 470] width 77 height 17
click at [1096, 498] on button "Yes / OK" at bounding box center [1092, 495] width 77 height 17
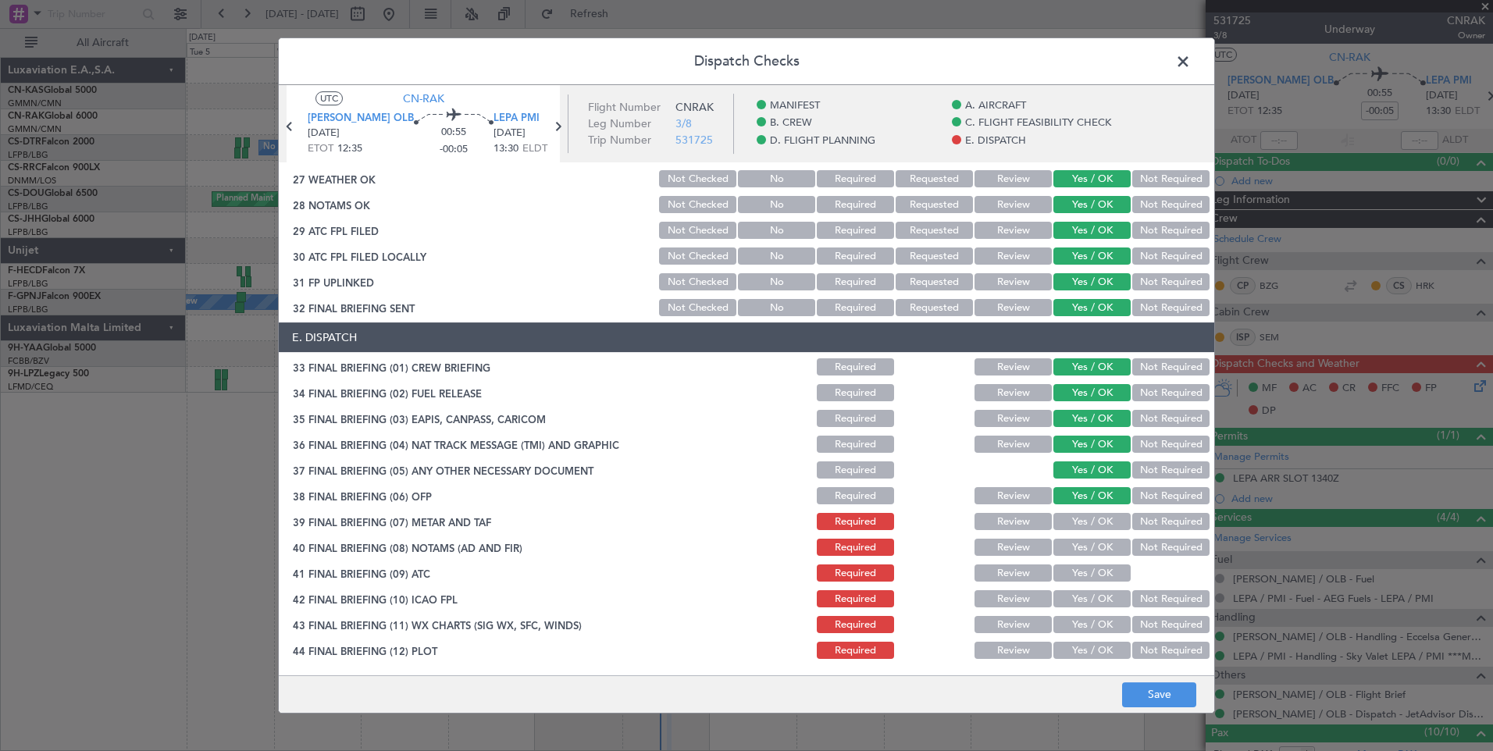
click at [1095, 526] on button "Yes / OK" at bounding box center [1092, 521] width 77 height 17
click at [1095, 550] on button "Yes / OK" at bounding box center [1092, 547] width 77 height 17
click at [1094, 569] on button "Yes / OK" at bounding box center [1092, 573] width 77 height 17
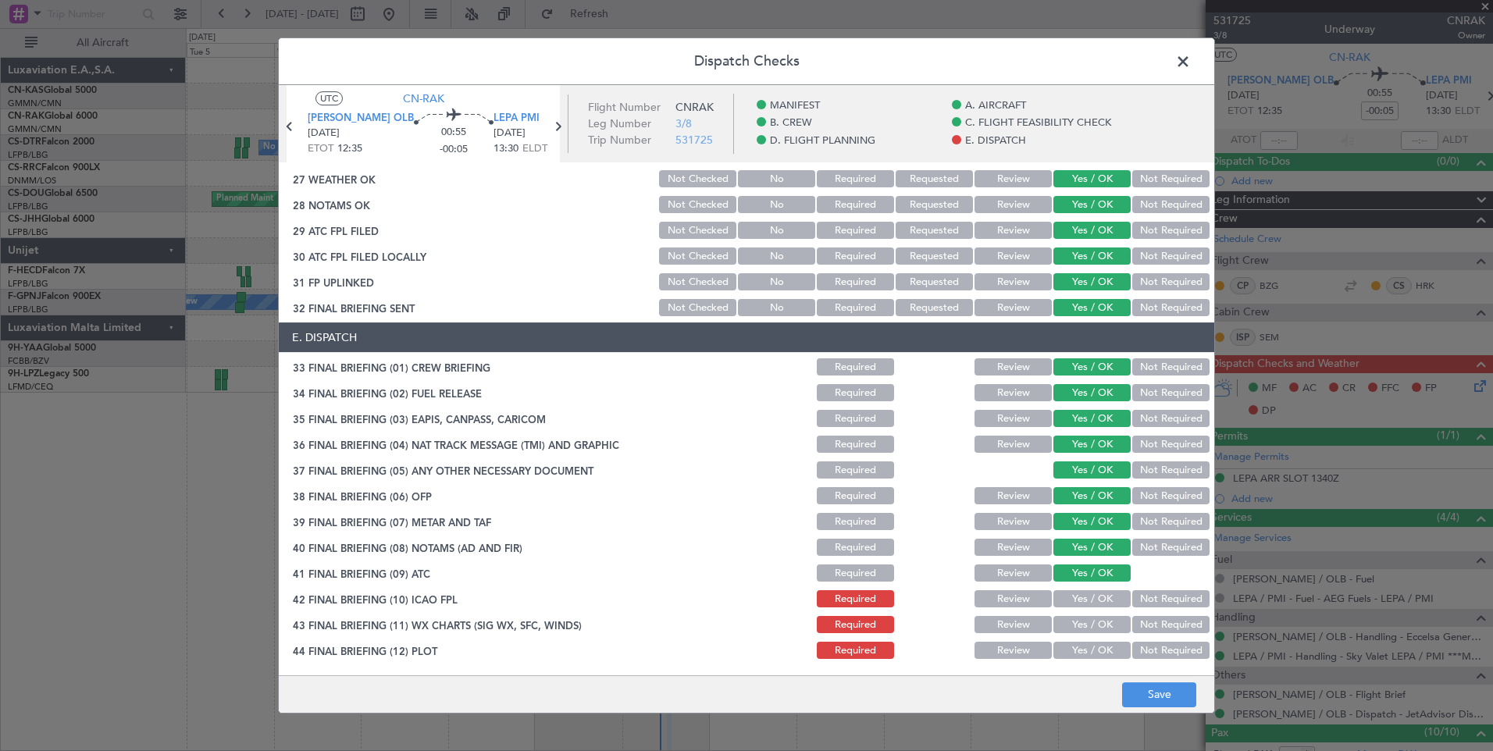
click at [1090, 600] on button "Yes / OK" at bounding box center [1092, 598] width 77 height 17
click at [1090, 629] on button "Yes / OK" at bounding box center [1092, 624] width 77 height 17
click at [1090, 652] on button "Yes / OK" at bounding box center [1092, 650] width 77 height 17
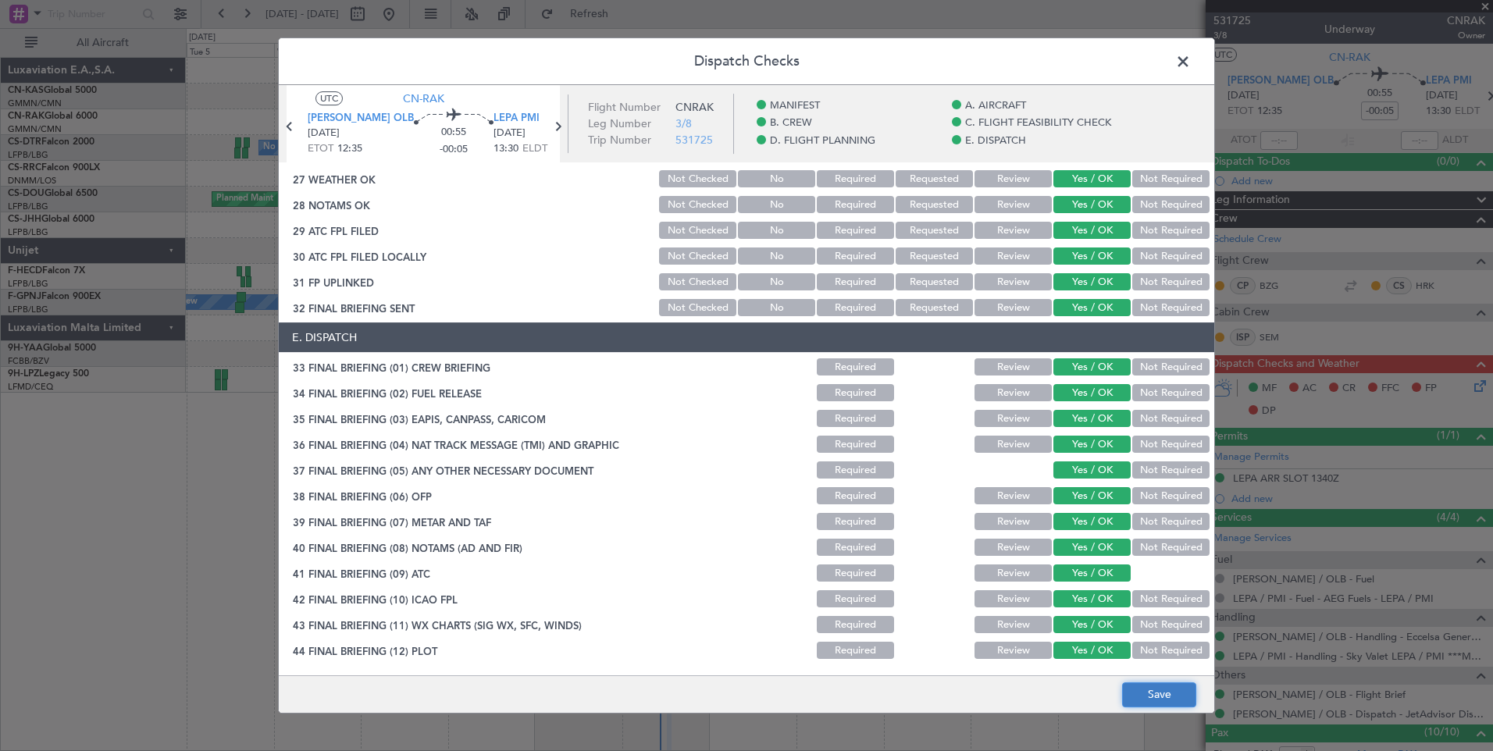
click at [1164, 700] on button "Save" at bounding box center [1159, 695] width 74 height 25
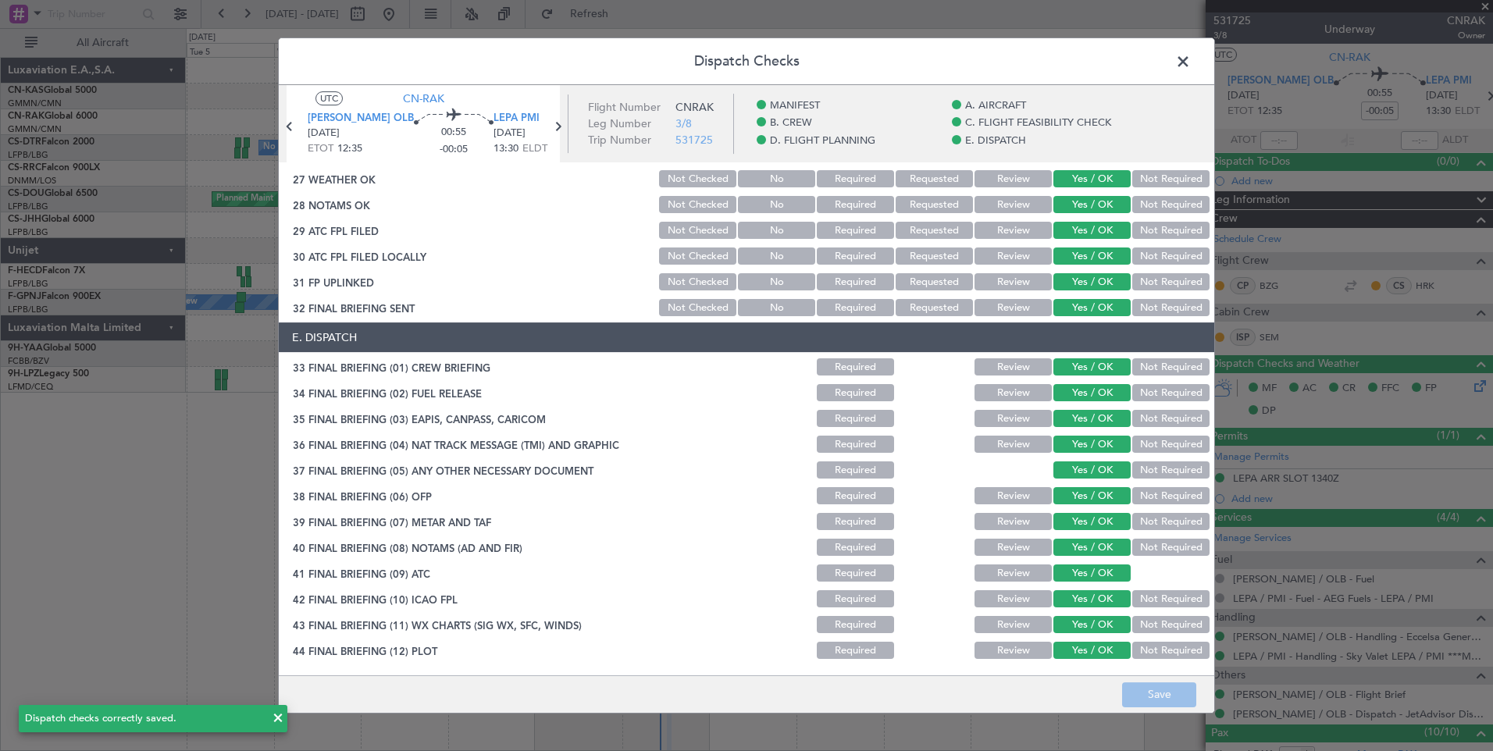
click at [1191, 64] on span at bounding box center [1191, 65] width 0 height 31
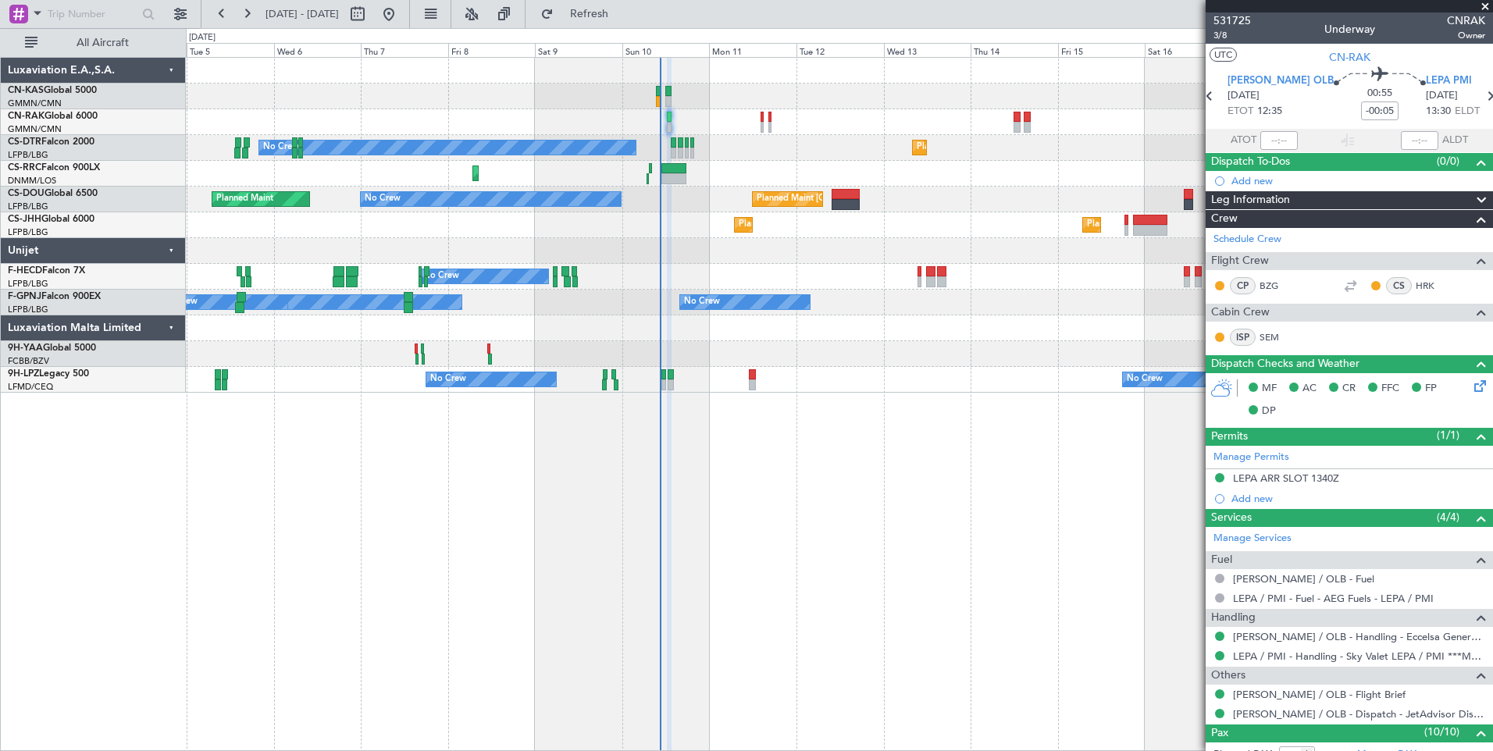
type input "[PERSON_NAME] ([PERSON_NAME])"
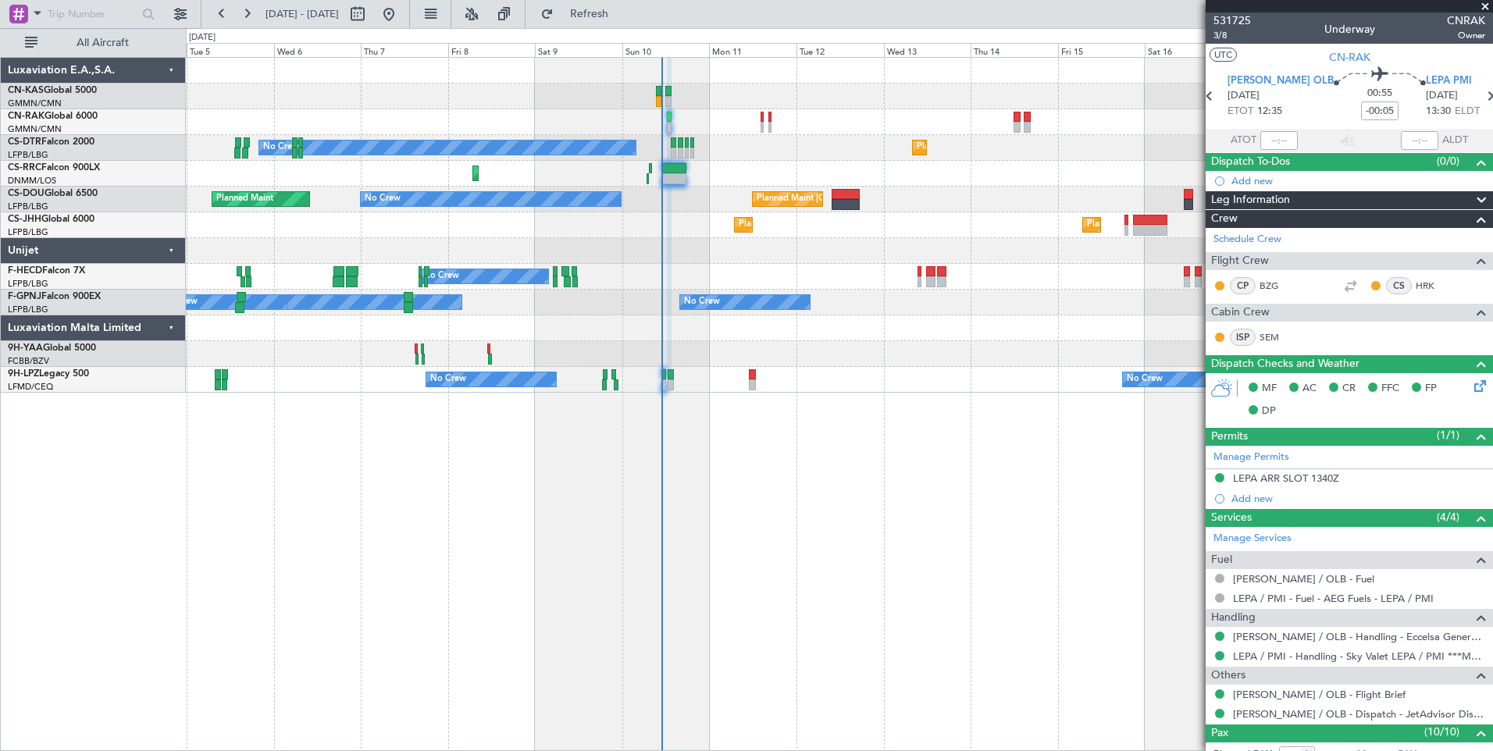
type input "[PERSON_NAME] ([PERSON_NAME])"
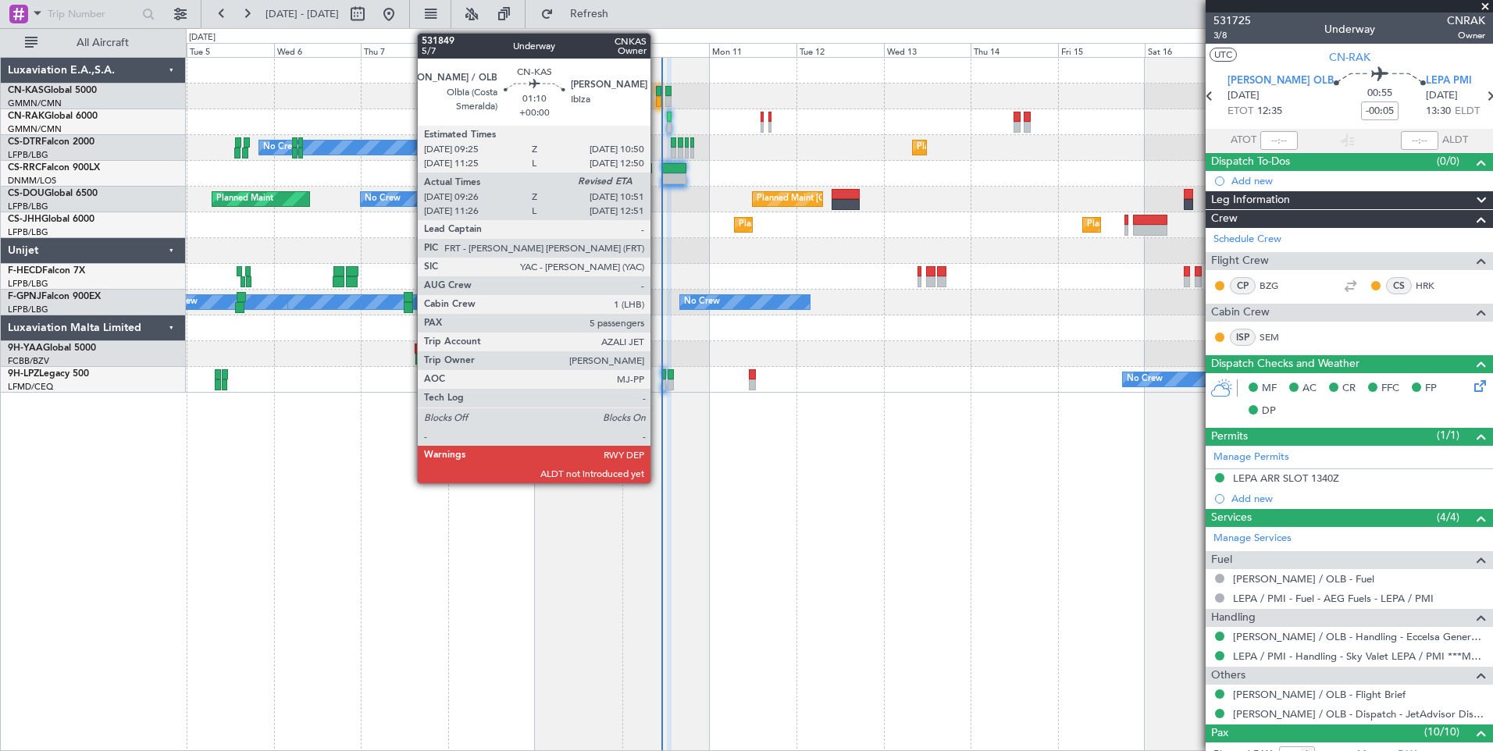
click at [658, 102] on div at bounding box center [658, 101] width 5 height 11
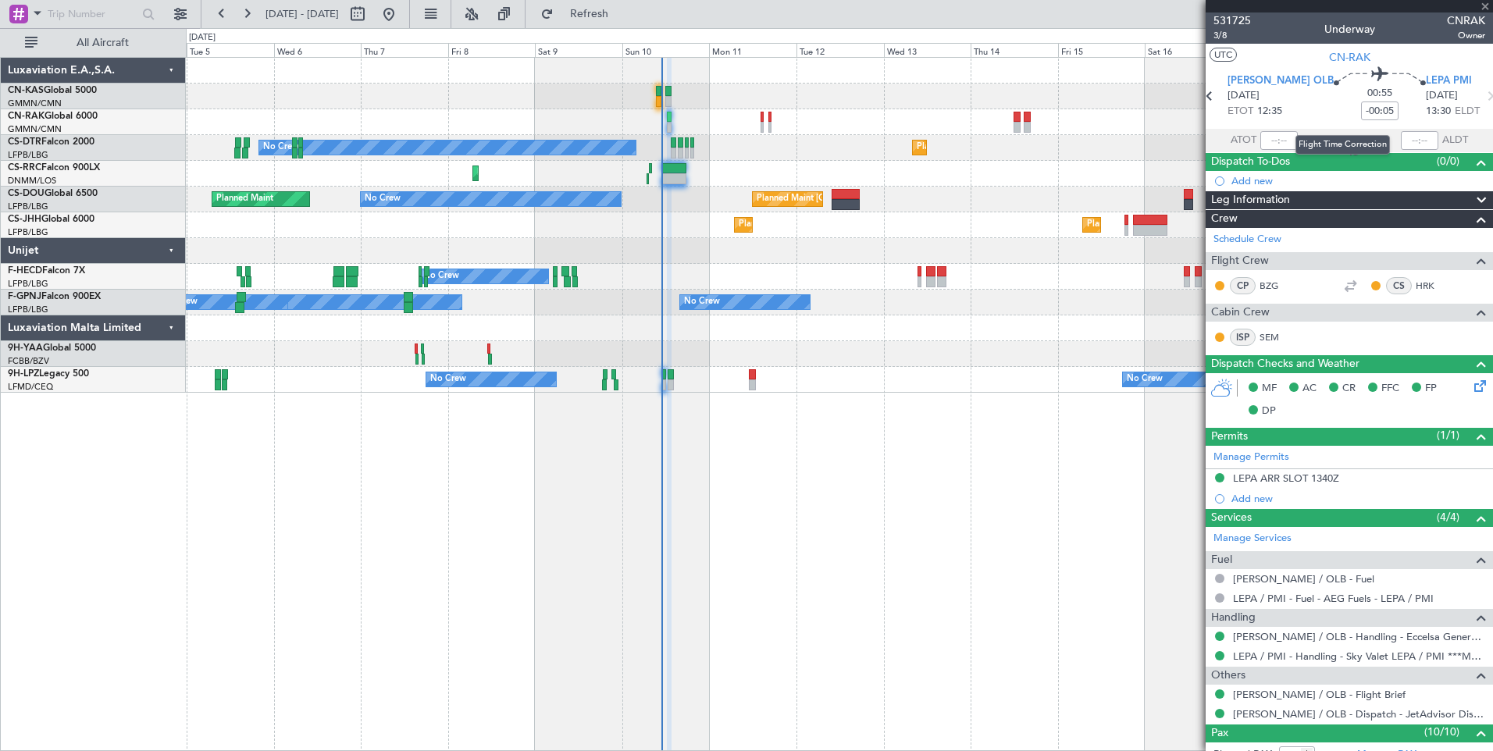
type input "09:36"
type input "5"
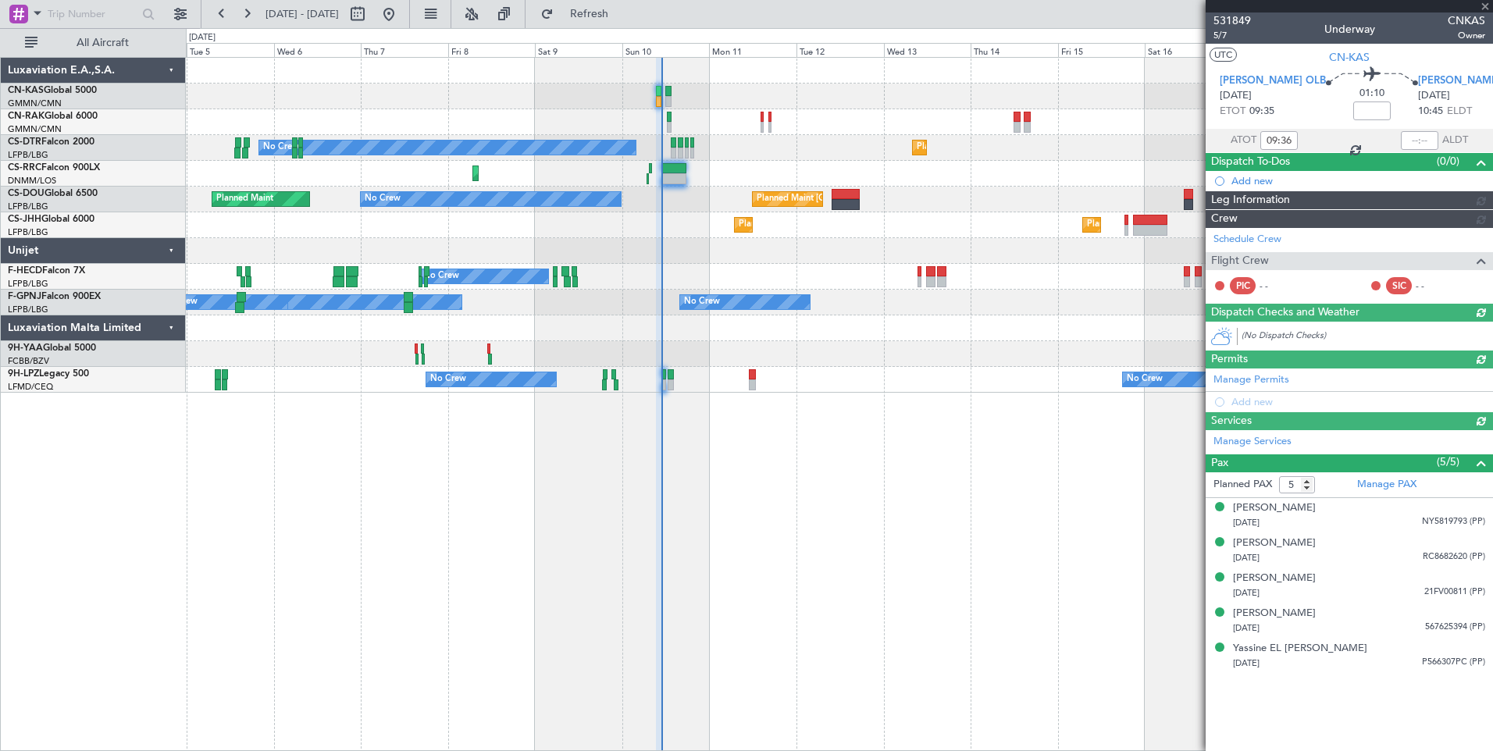
type input "[PERSON_NAME] ([PERSON_NAME])"
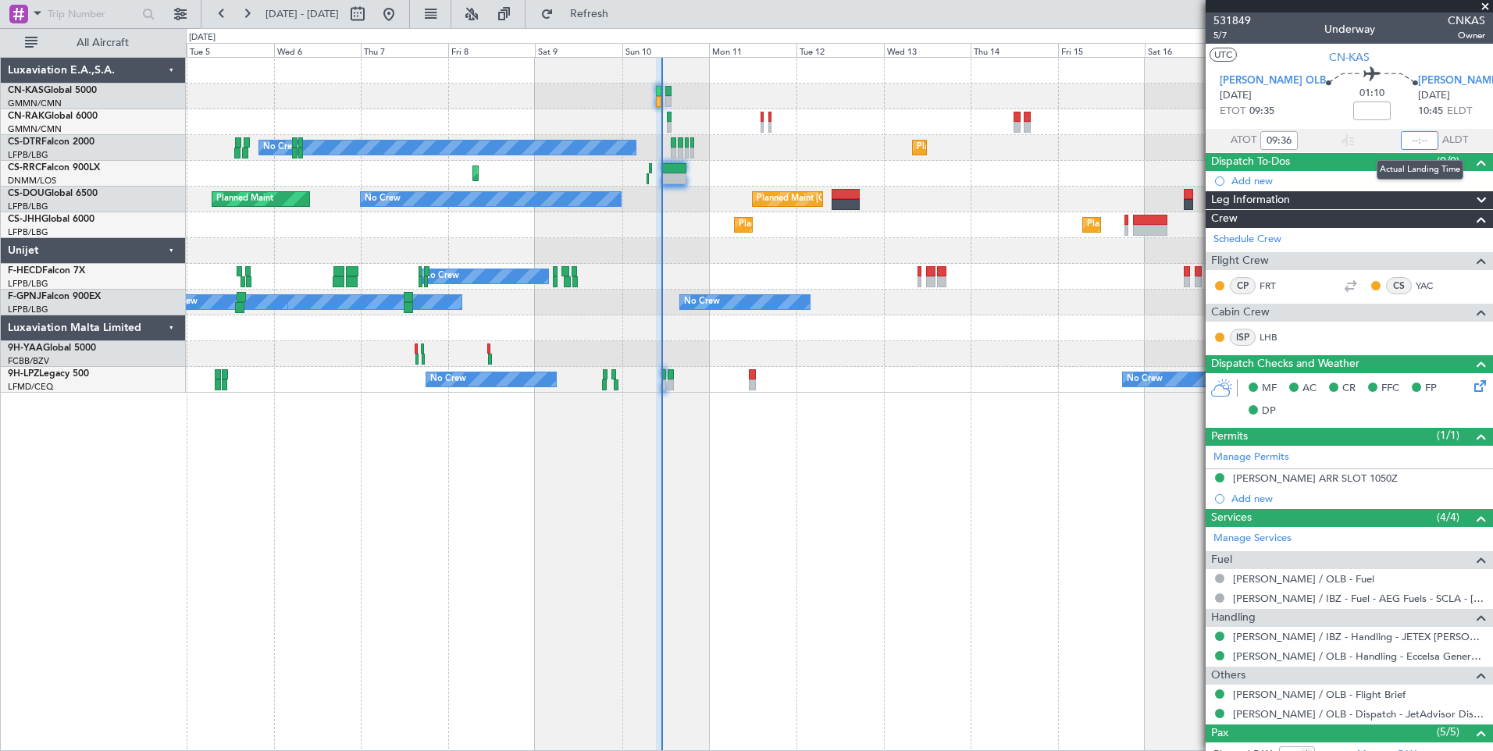
click at [1418, 139] on input "text" at bounding box center [1419, 140] width 37 height 19
type input "10:41"
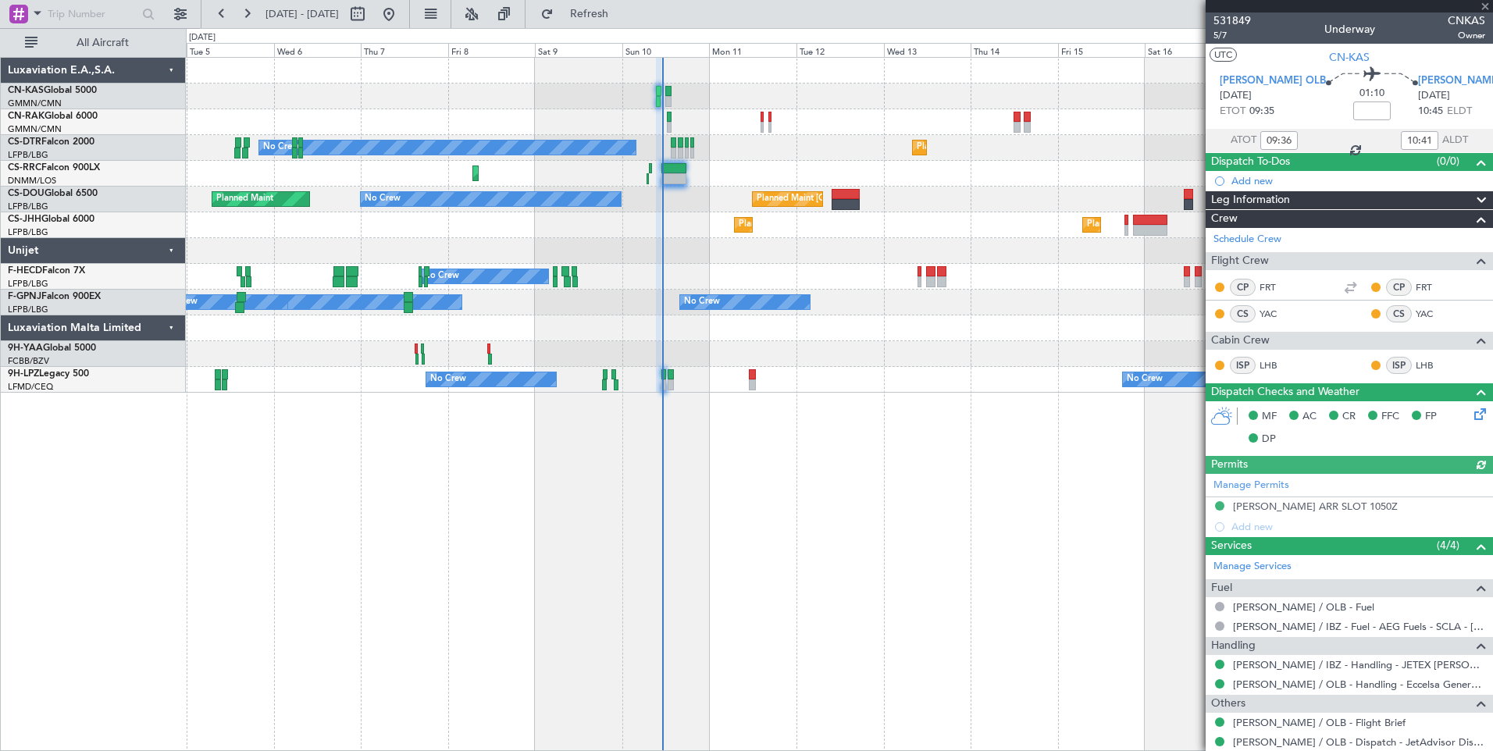
type input "[PERSON_NAME] ([PERSON_NAME])"
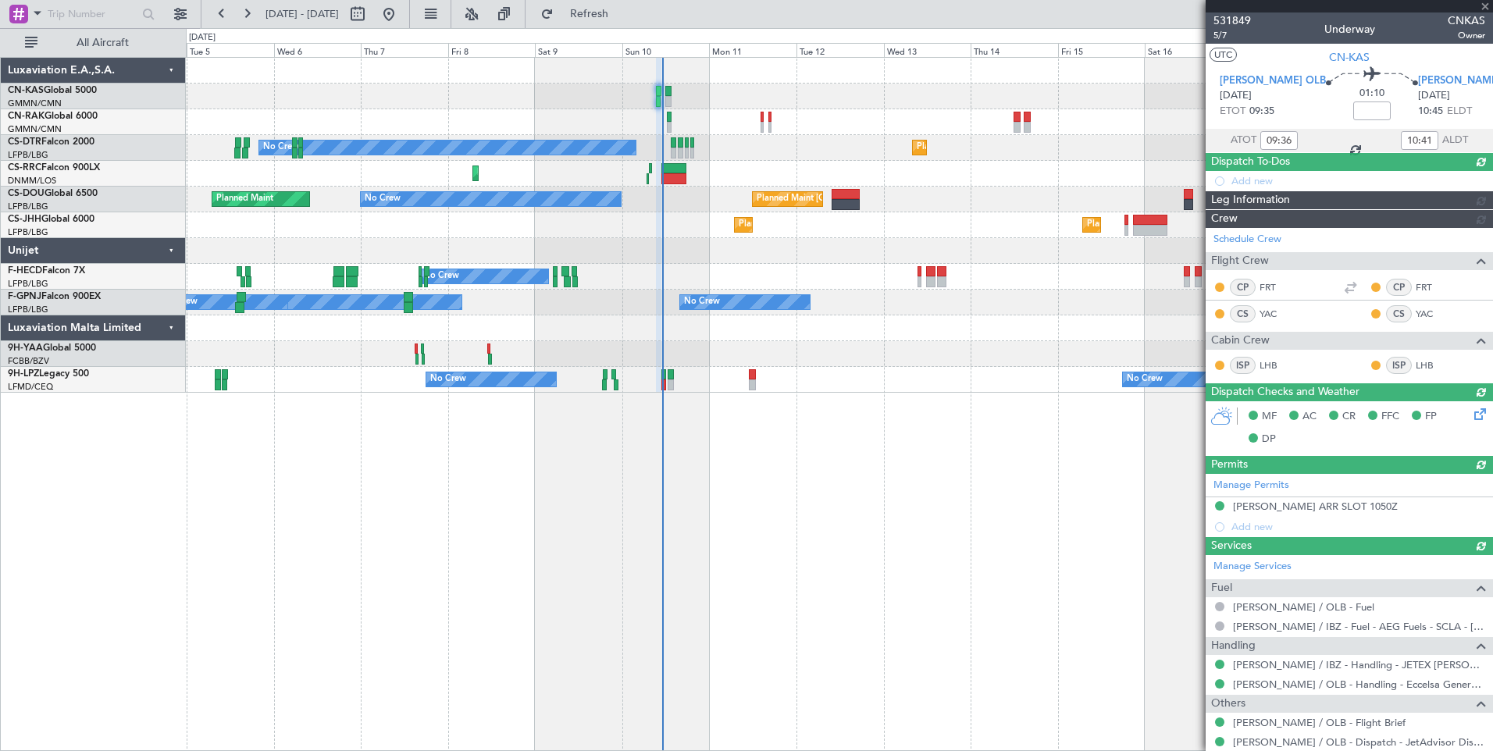
type input "[PERSON_NAME] ([PERSON_NAME])"
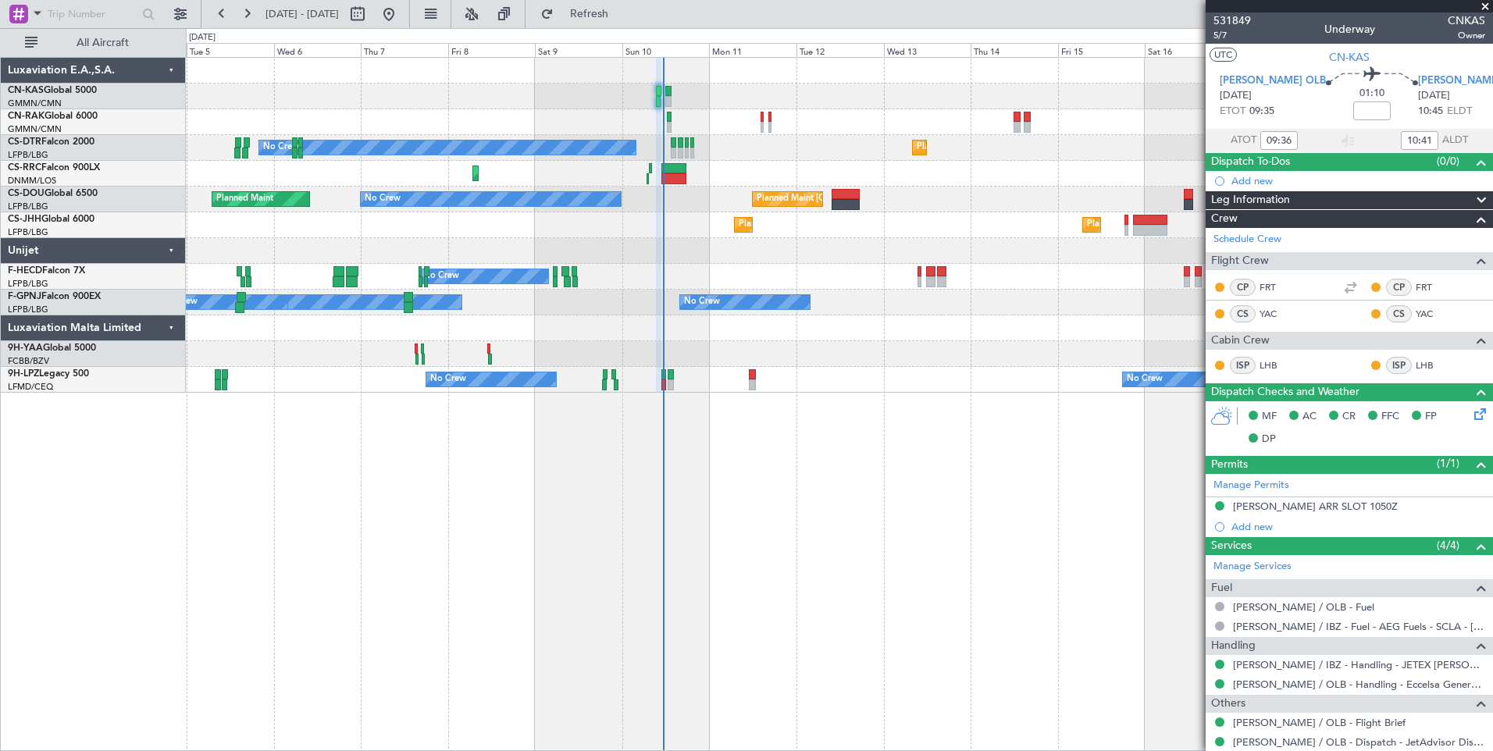
type input "[PERSON_NAME] ([PERSON_NAME])"
